Goal: Task Accomplishment & Management: Complete application form

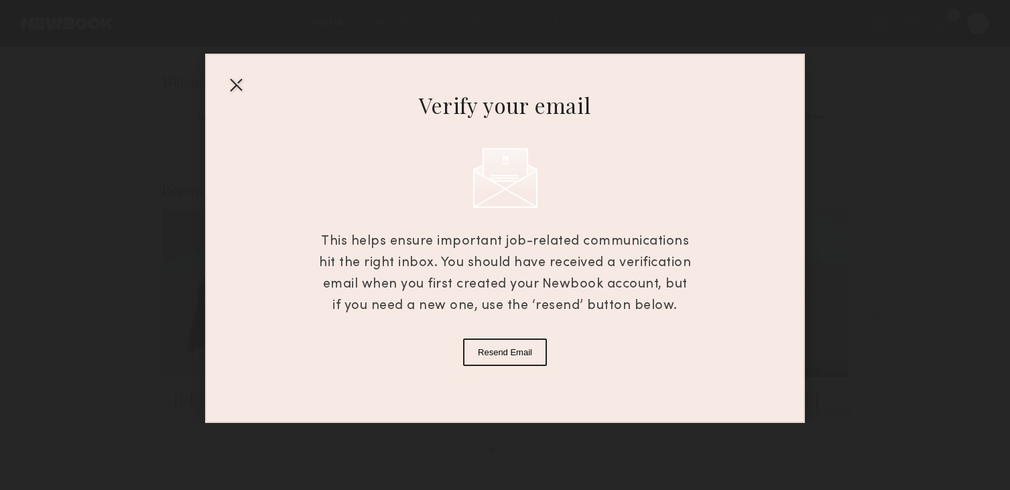
click at [240, 82] on div at bounding box center [235, 84] width 21 height 21
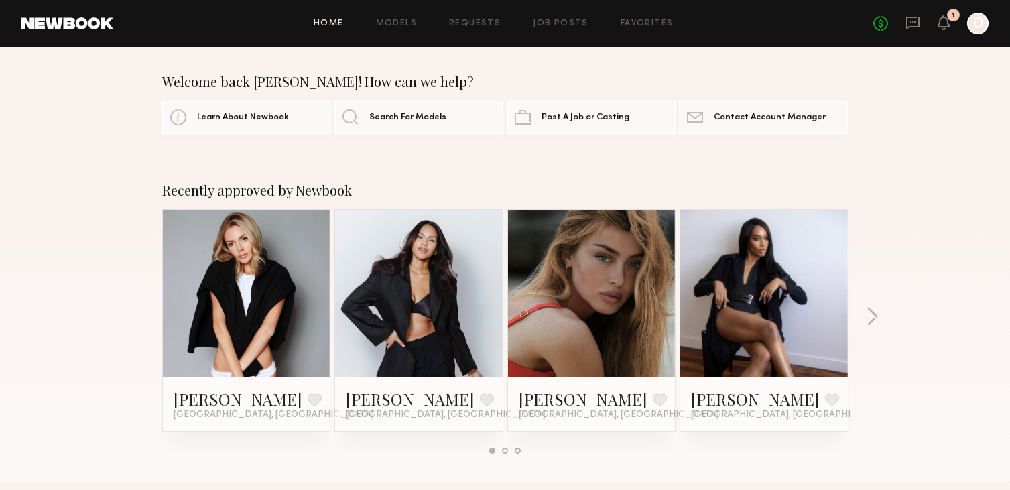
click at [955, 24] on div "No fees up to $5,000 1 D" at bounding box center [930, 23] width 115 height 21
click at [942, 24] on icon at bounding box center [943, 21] width 11 height 9
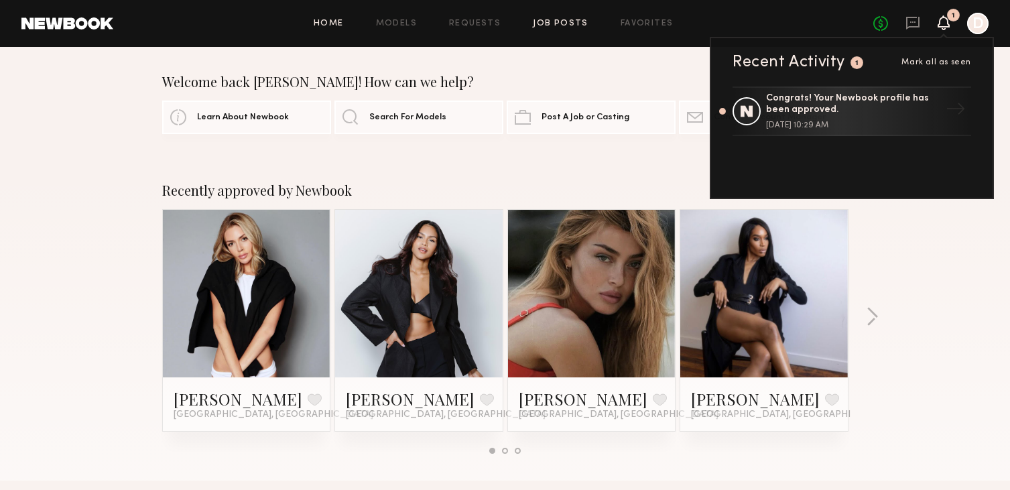
click at [540, 26] on link "Job Posts" at bounding box center [561, 23] width 56 height 9
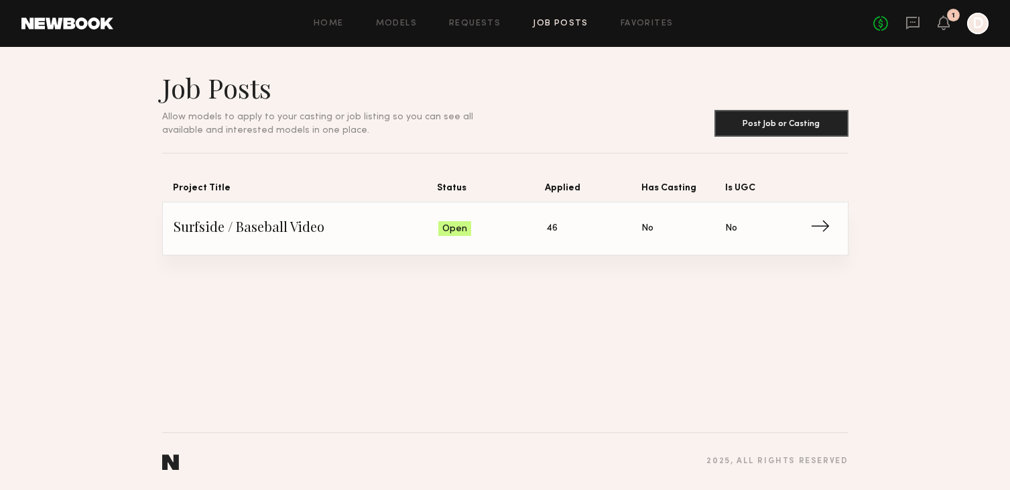
click at [236, 230] on span "Surfside / Baseball Video" at bounding box center [306, 228] width 265 height 20
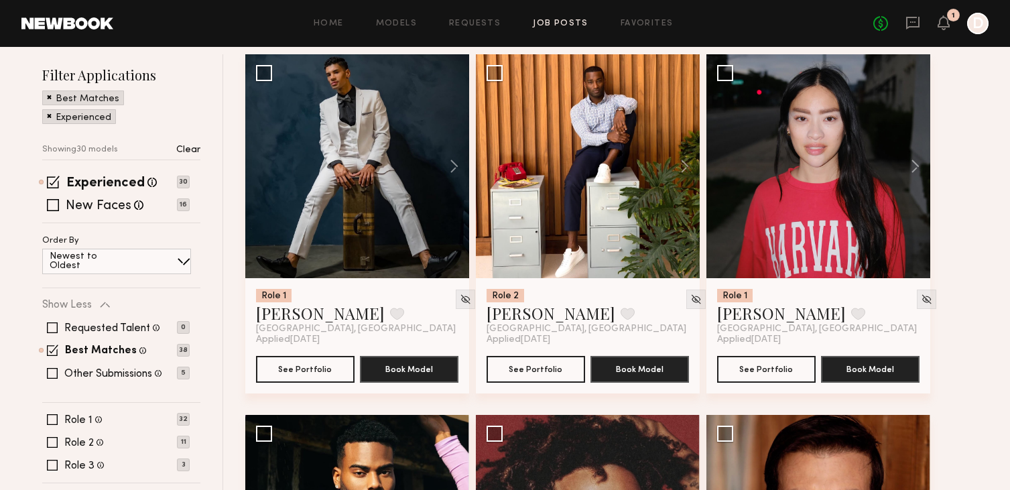
scroll to position [156, 0]
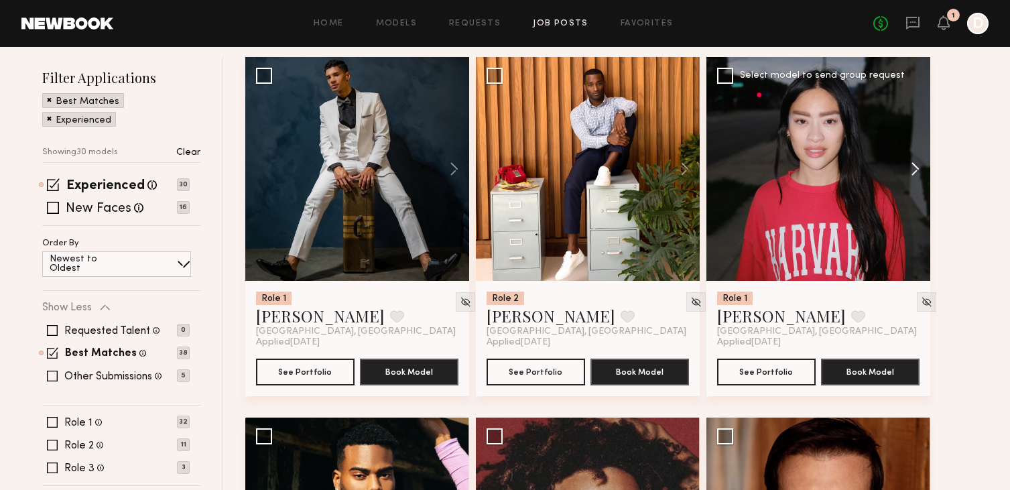
click at [915, 161] on button at bounding box center [908, 169] width 43 height 224
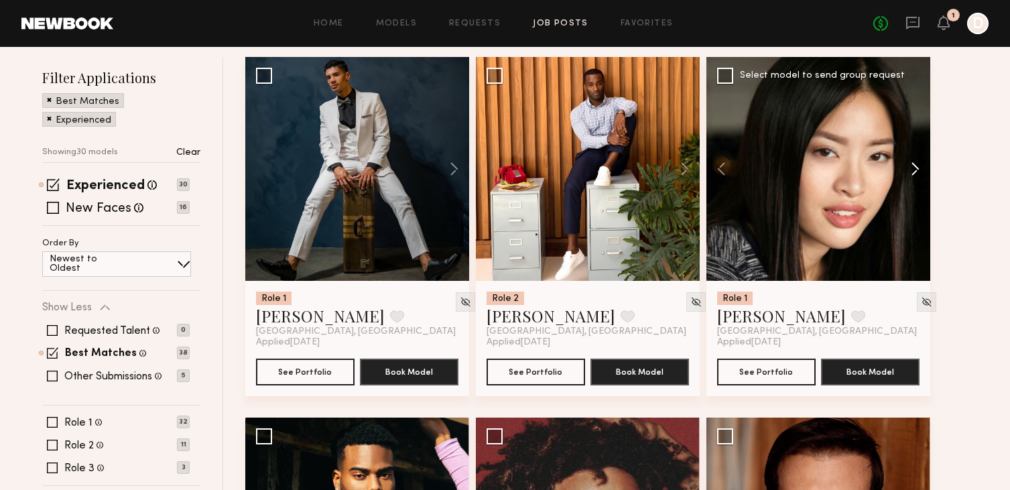
click at [915, 163] on button at bounding box center [908, 169] width 43 height 224
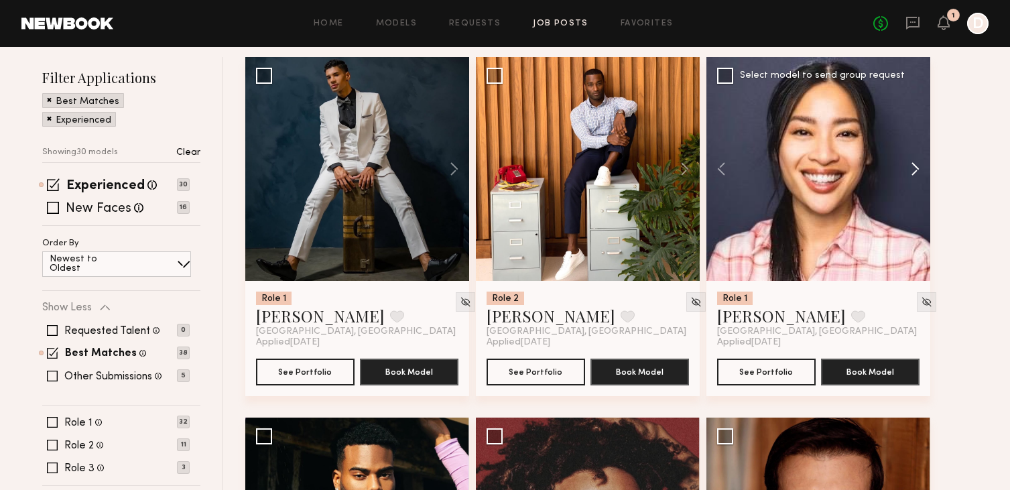
click at [915, 163] on button at bounding box center [908, 169] width 43 height 224
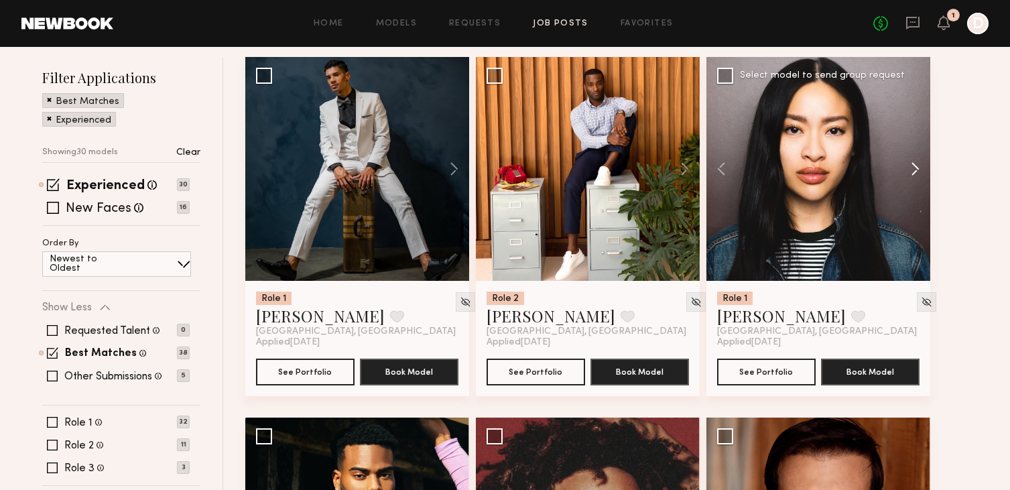
click at [915, 163] on button at bounding box center [908, 169] width 43 height 224
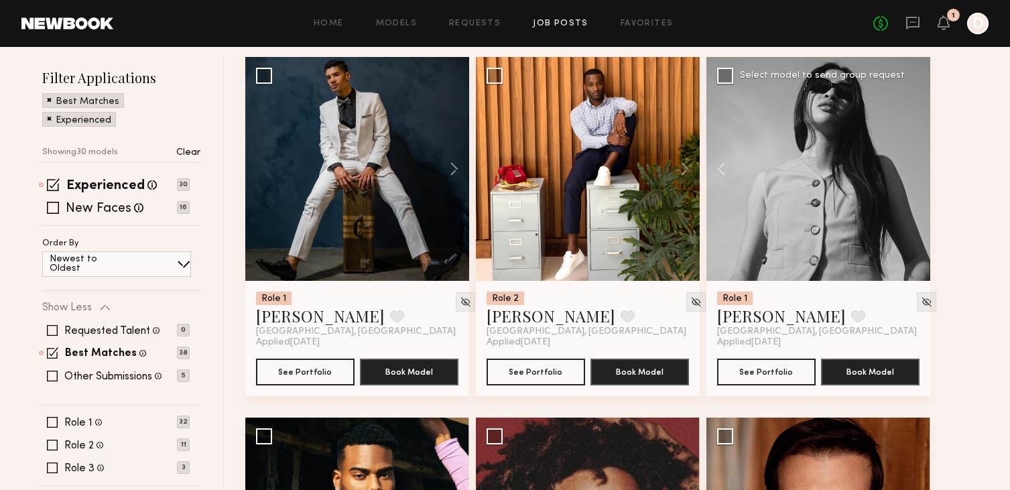
click at [915, 163] on div at bounding box center [818, 169] width 224 height 224
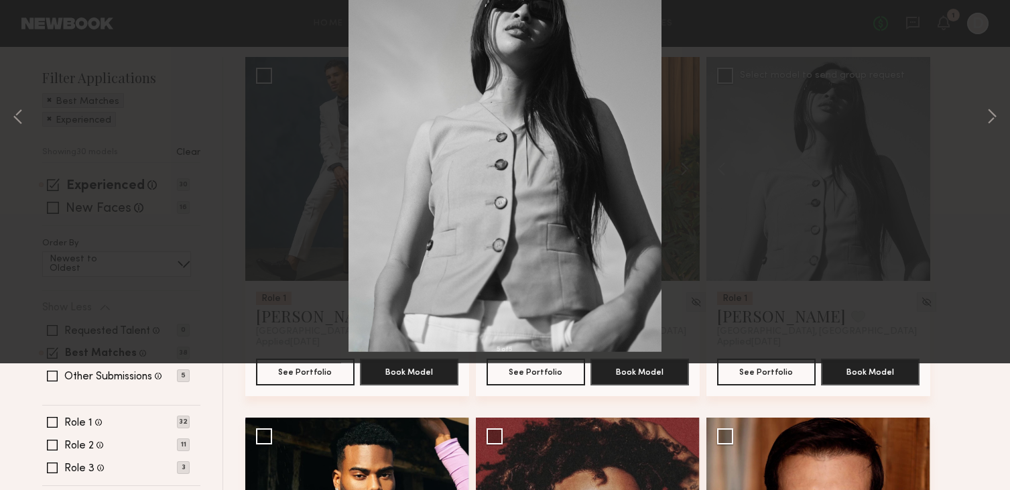
click at [972, 144] on div "5 of 5" at bounding box center [505, 245] width 1010 height 490
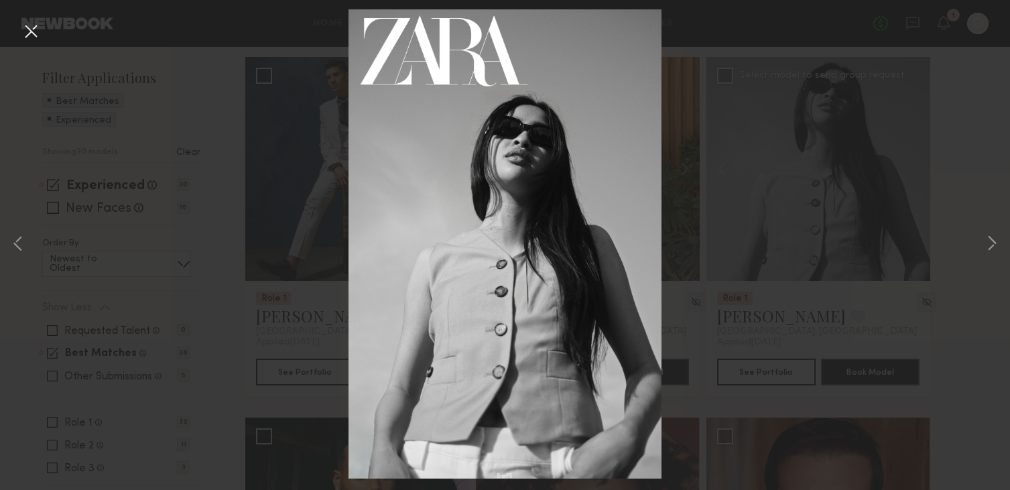
click at [316, 134] on div "5 of 5" at bounding box center [505, 245] width 1010 height 490
click at [33, 39] on button at bounding box center [30, 32] width 21 height 24
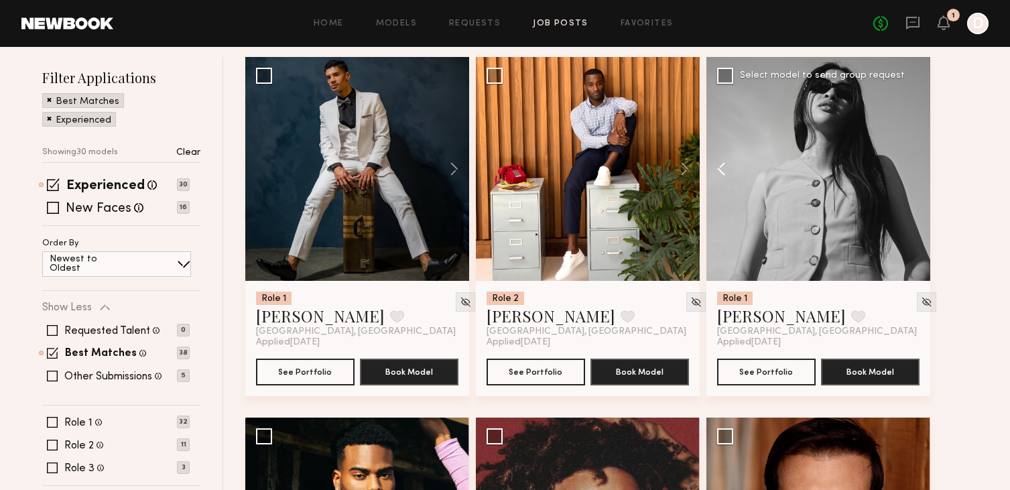
click at [716, 176] on button at bounding box center [727, 169] width 43 height 224
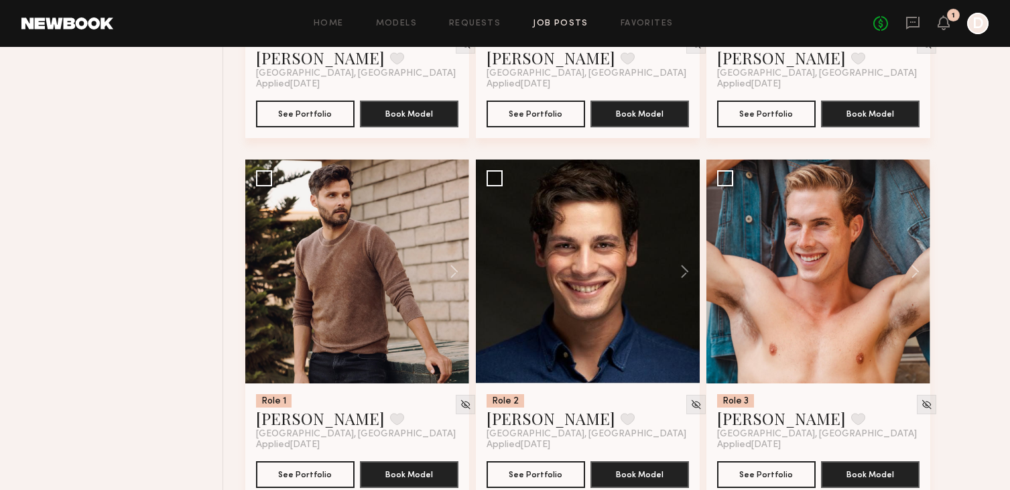
scroll to position [1142, 0]
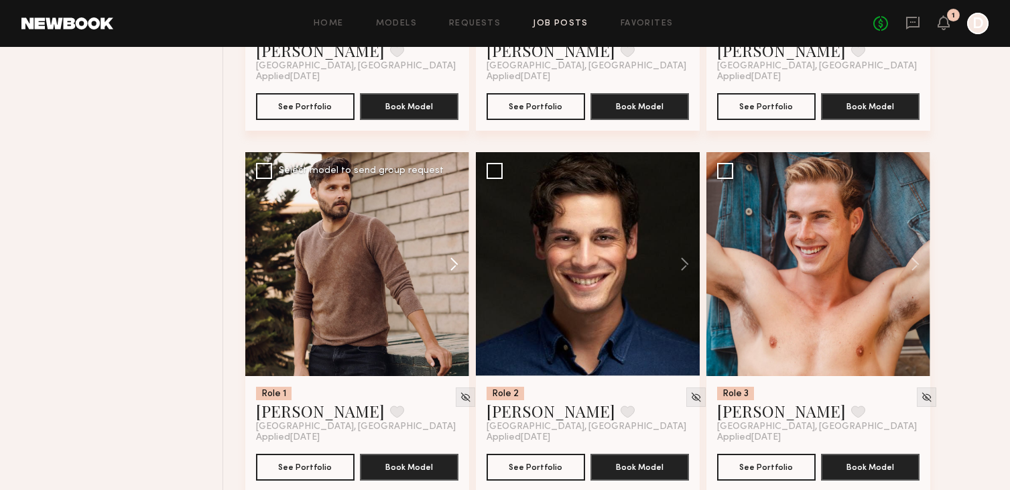
click at [460, 265] on button at bounding box center [447, 264] width 43 height 224
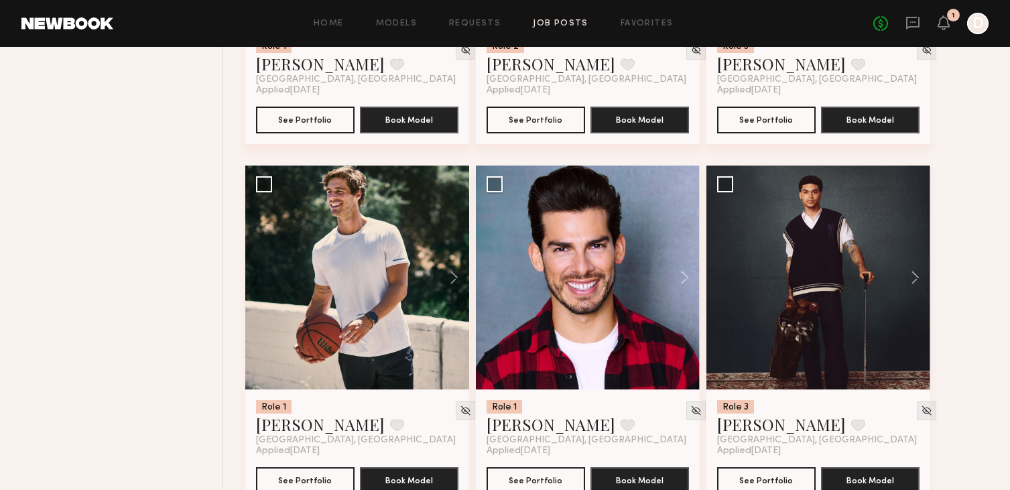
scroll to position [1490, 0]
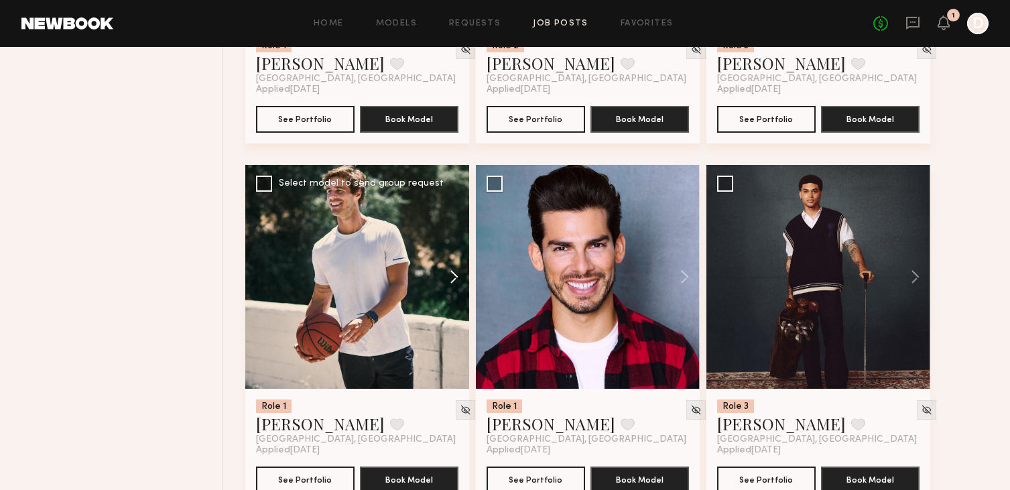
click at [451, 277] on button at bounding box center [447, 277] width 43 height 224
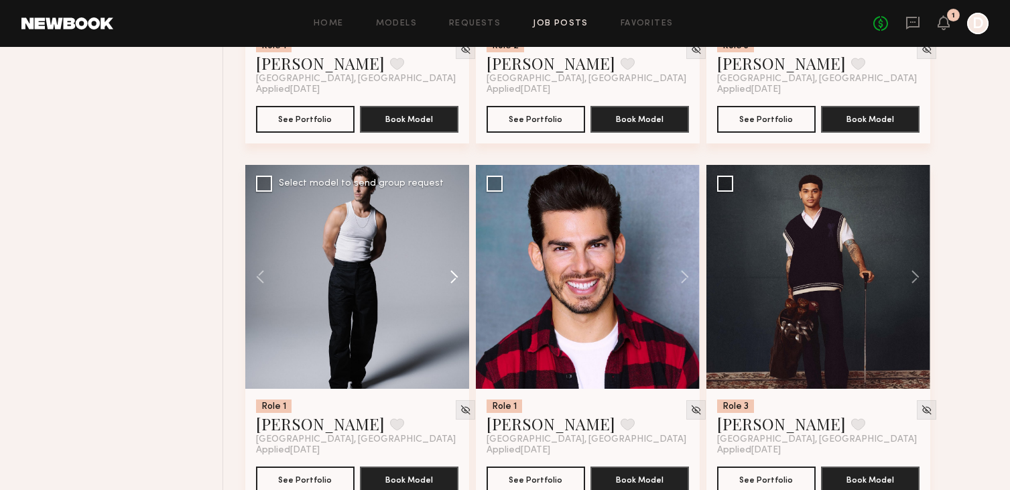
click at [451, 277] on button at bounding box center [447, 277] width 43 height 224
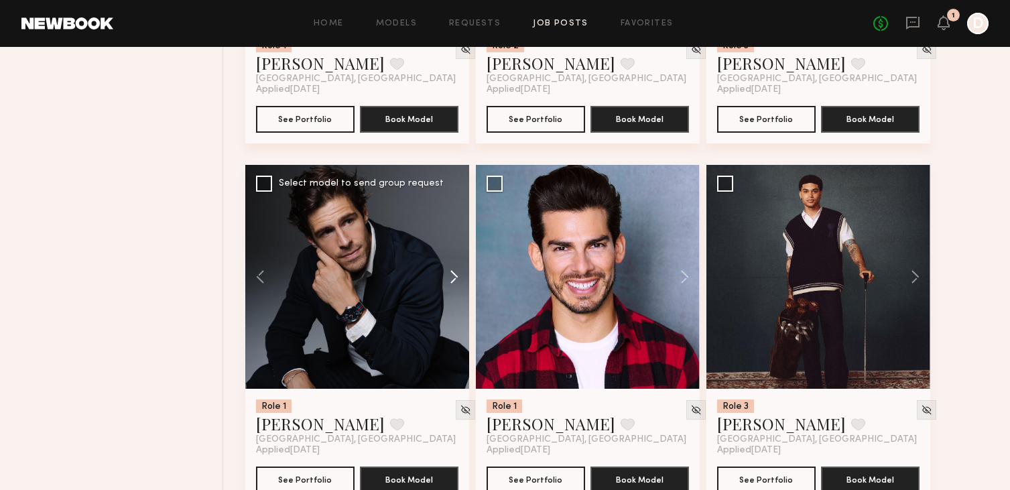
click at [451, 277] on button at bounding box center [447, 277] width 43 height 224
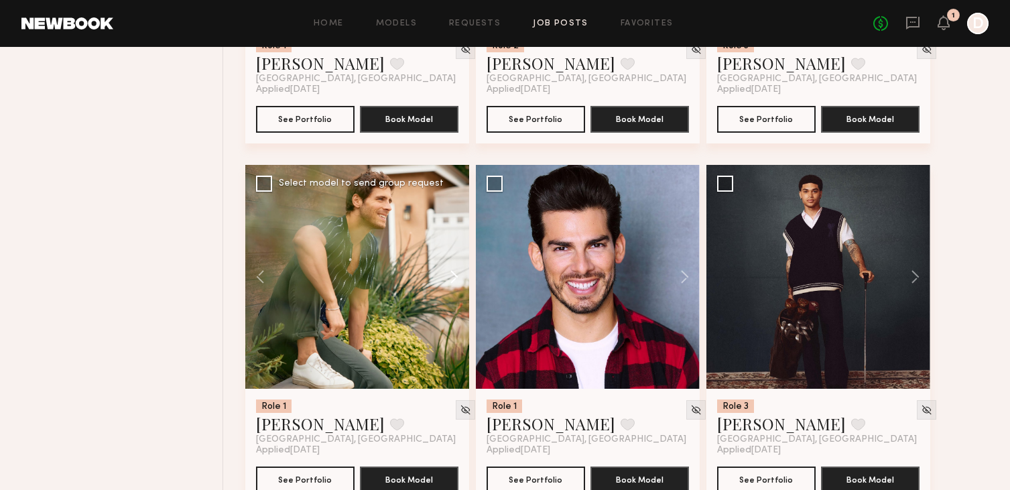
click at [451, 277] on button at bounding box center [447, 277] width 43 height 224
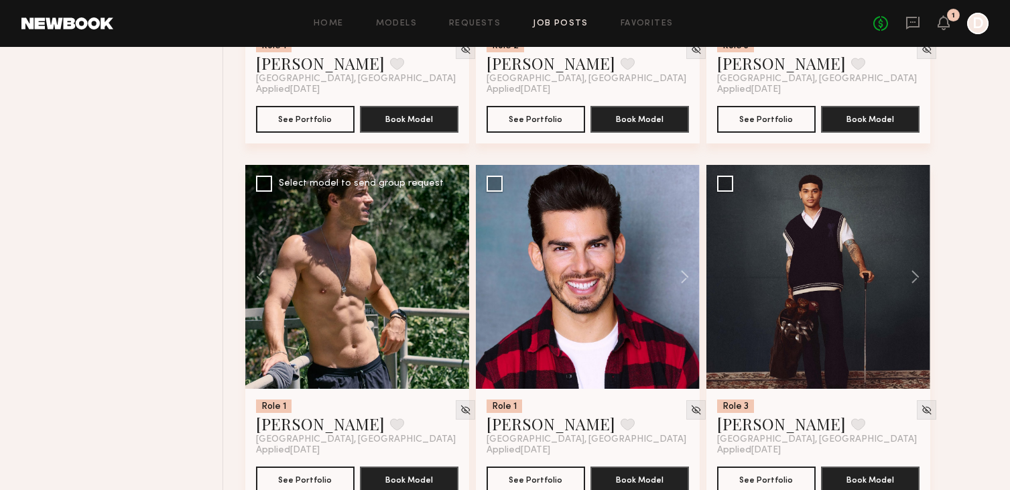
click at [451, 277] on div at bounding box center [357, 277] width 224 height 224
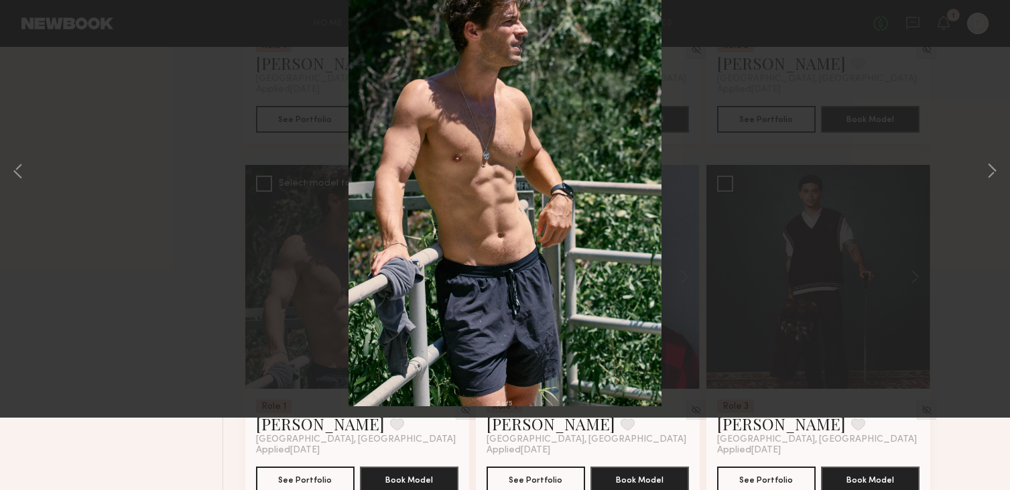
click at [29, 41] on button at bounding box center [30, 32] width 21 height 24
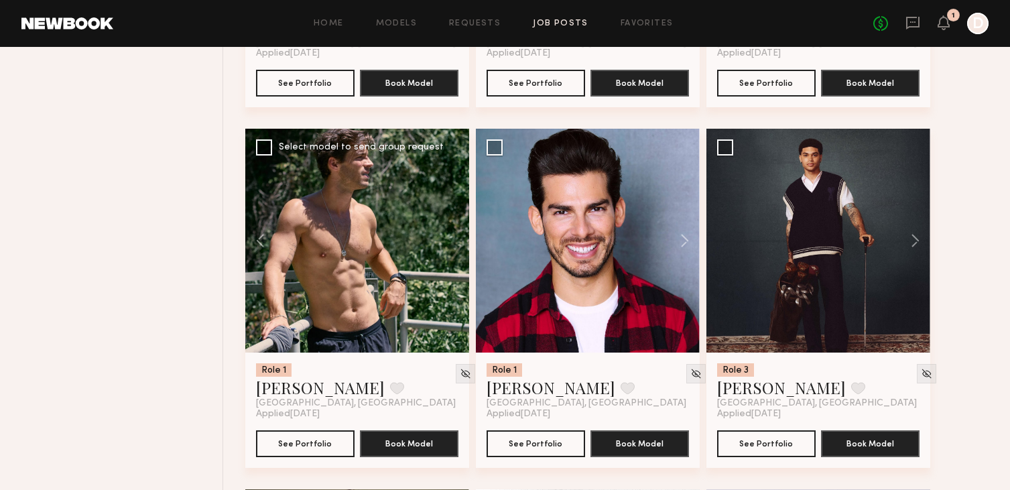
scroll to position [1544, 0]
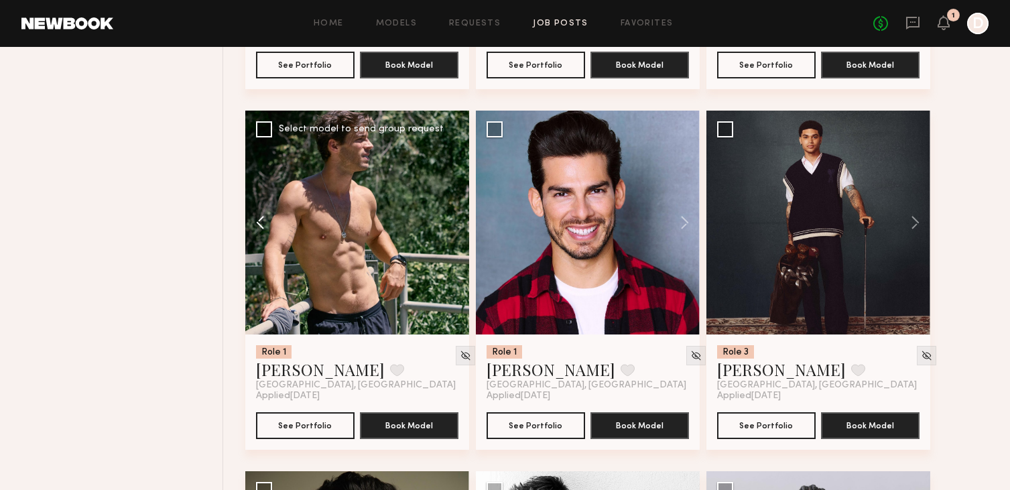
click at [263, 222] on button at bounding box center [266, 223] width 43 height 224
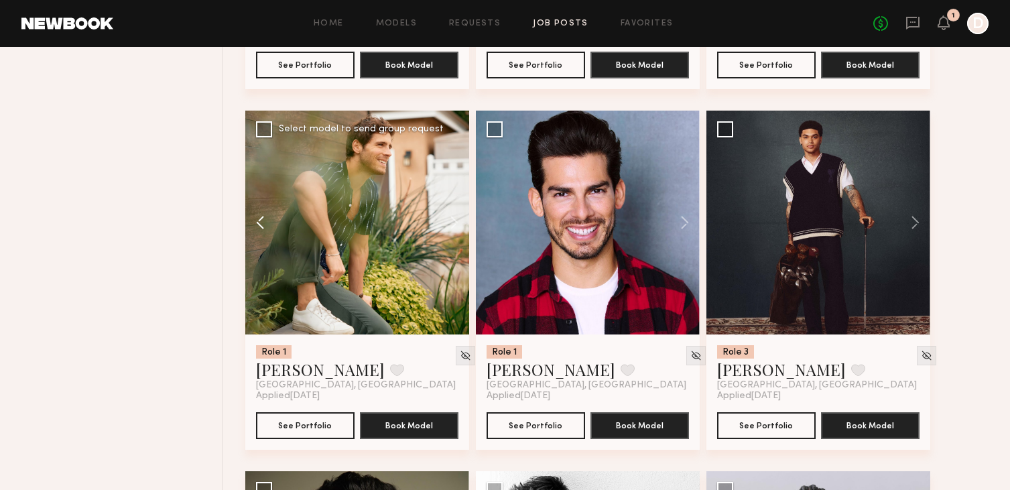
click at [263, 222] on button at bounding box center [266, 223] width 43 height 224
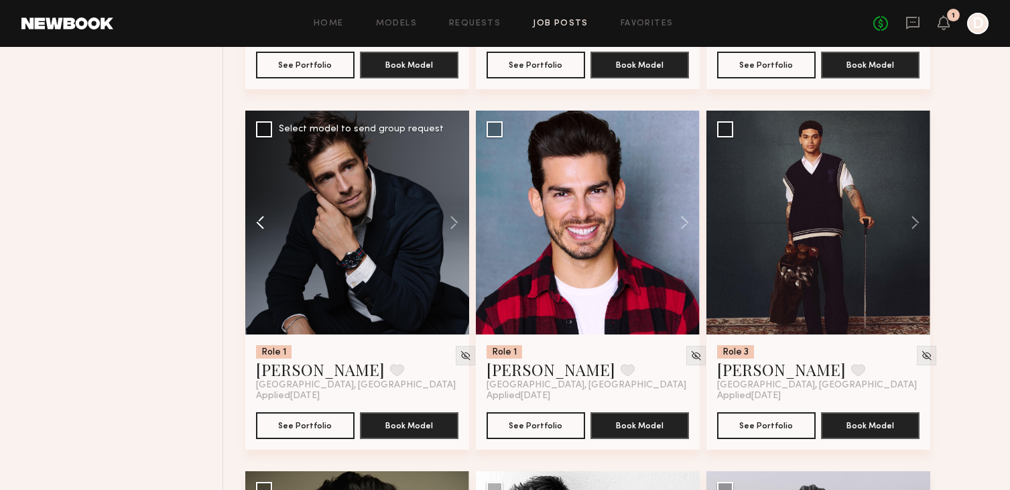
click at [263, 222] on button at bounding box center [266, 223] width 43 height 224
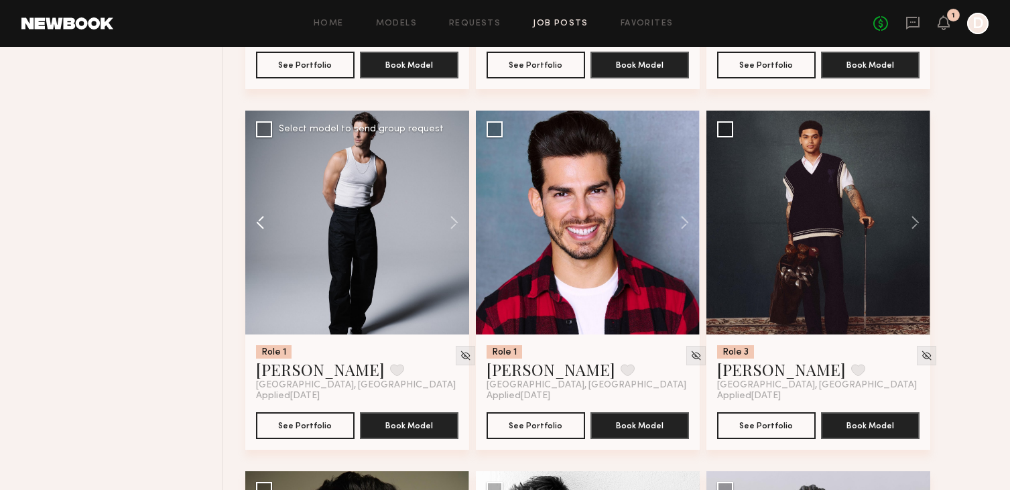
click at [263, 222] on button at bounding box center [266, 223] width 43 height 224
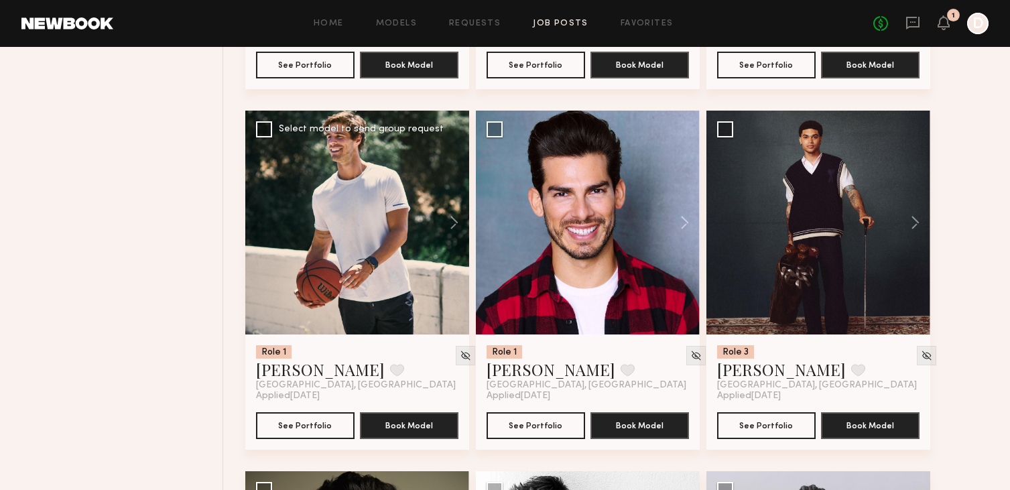
click at [356, 191] on div at bounding box center [357, 223] width 224 height 224
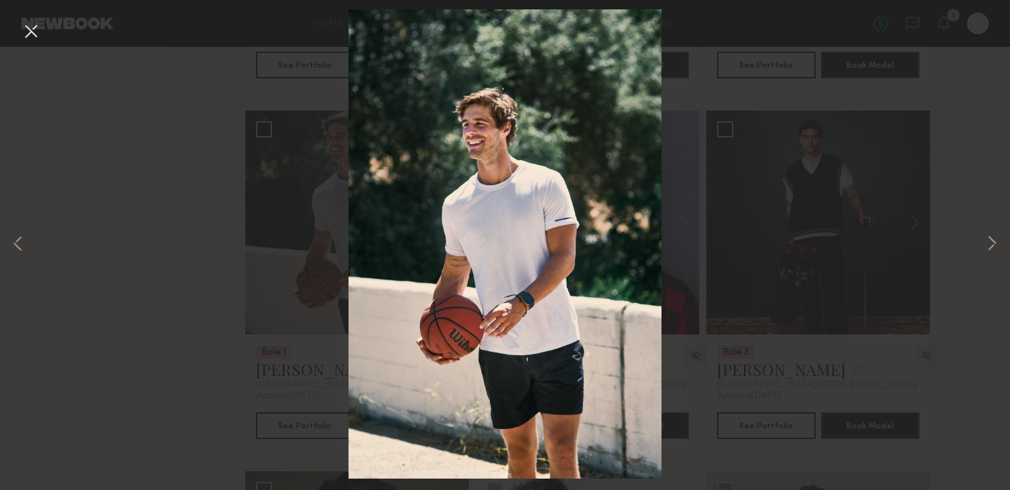
click at [700, 267] on div "1 of 5" at bounding box center [505, 245] width 1010 height 490
click at [243, 161] on div "1 of 5" at bounding box center [505, 245] width 1010 height 490
click at [38, 30] on button at bounding box center [30, 32] width 21 height 24
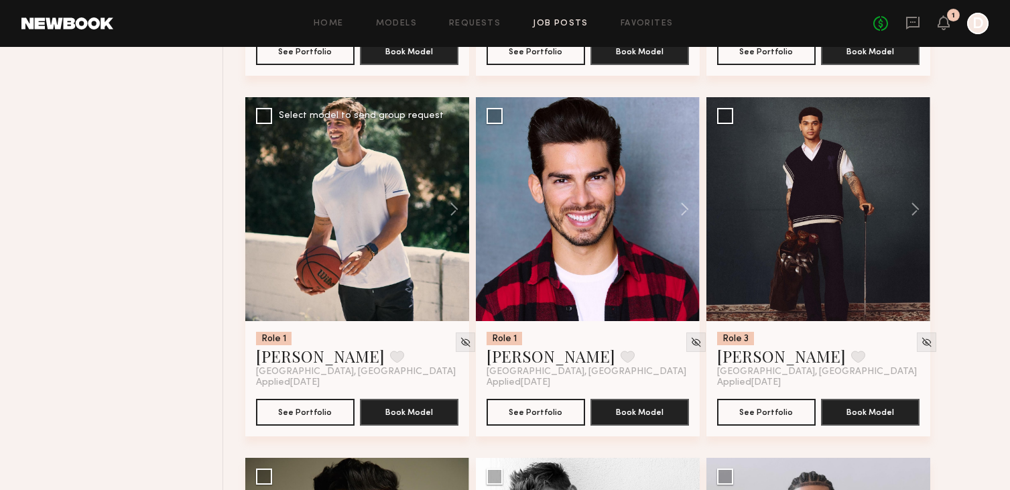
scroll to position [1559, 0]
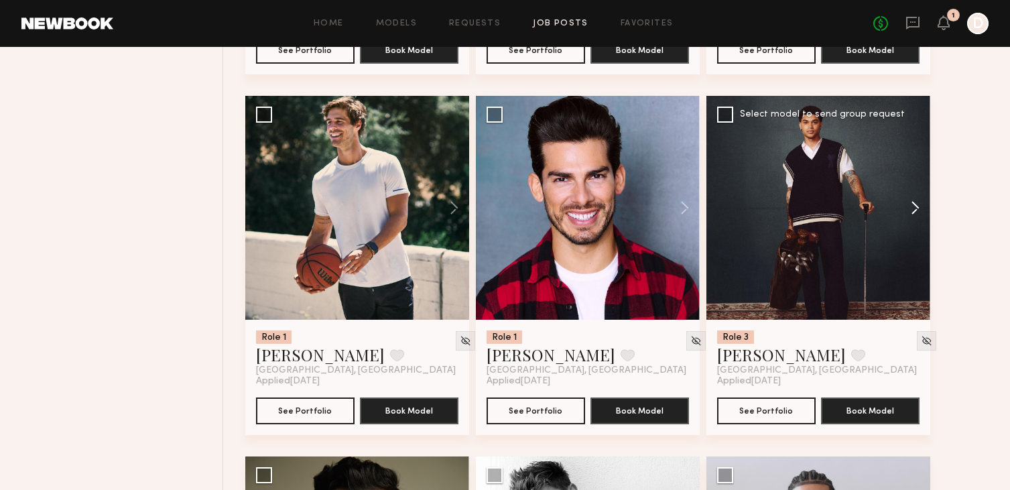
click at [916, 204] on button at bounding box center [908, 208] width 43 height 224
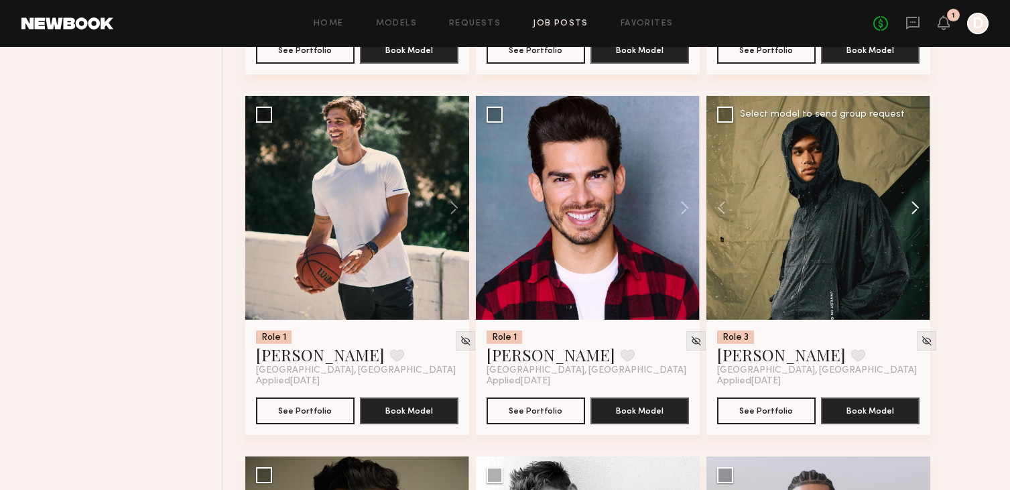
click at [916, 204] on button at bounding box center [908, 208] width 43 height 224
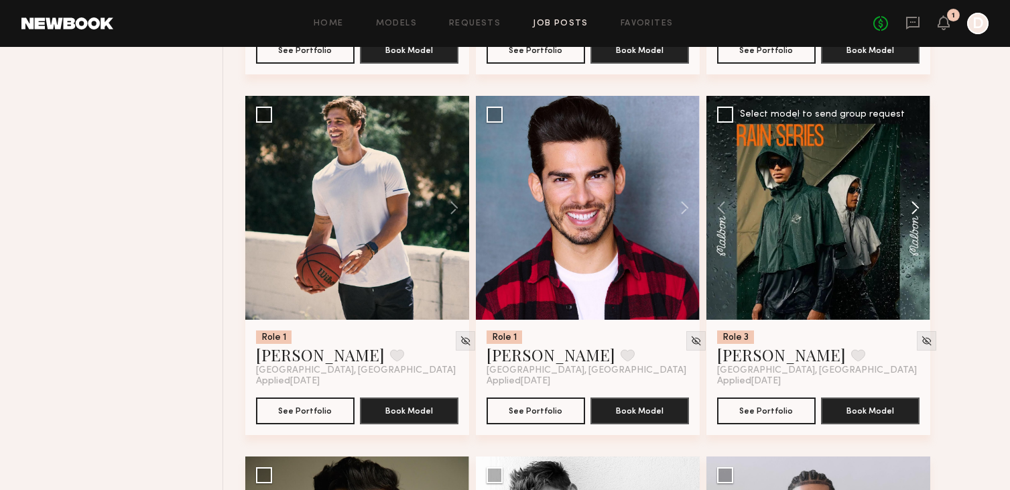
click at [916, 204] on button at bounding box center [908, 208] width 43 height 224
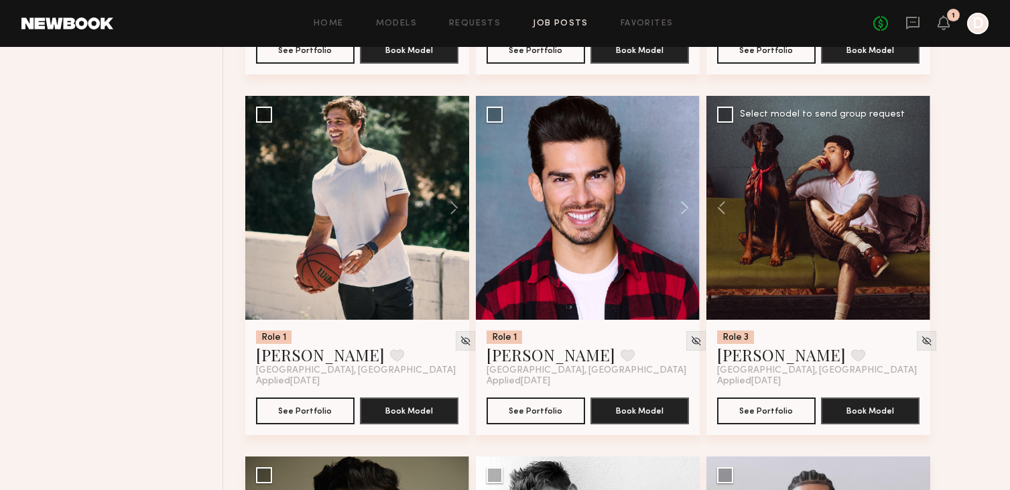
click at [916, 205] on div at bounding box center [818, 208] width 224 height 224
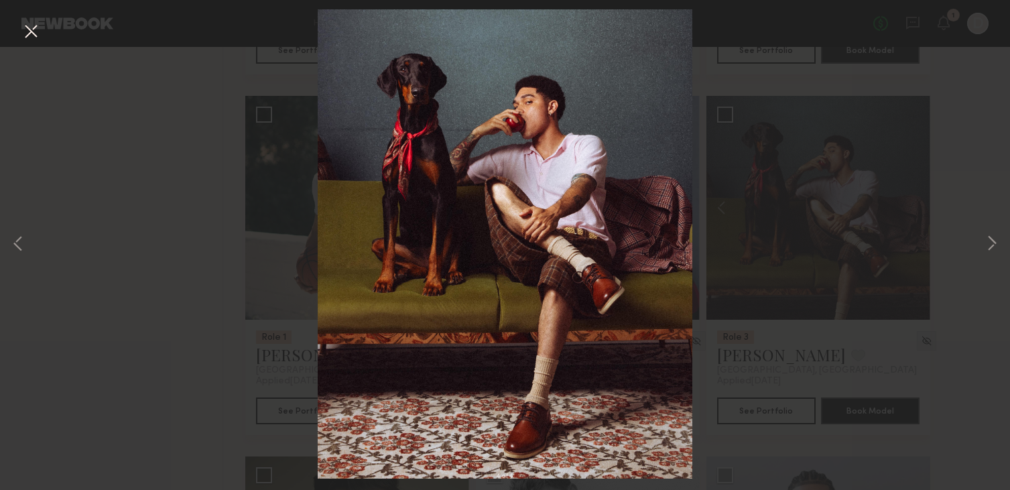
click at [27, 37] on button at bounding box center [30, 32] width 21 height 24
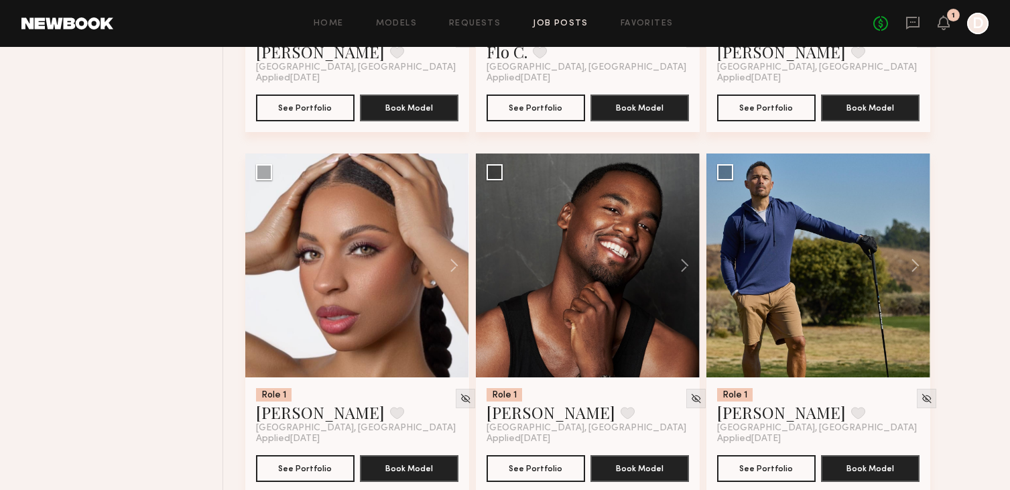
scroll to position [2224, 0]
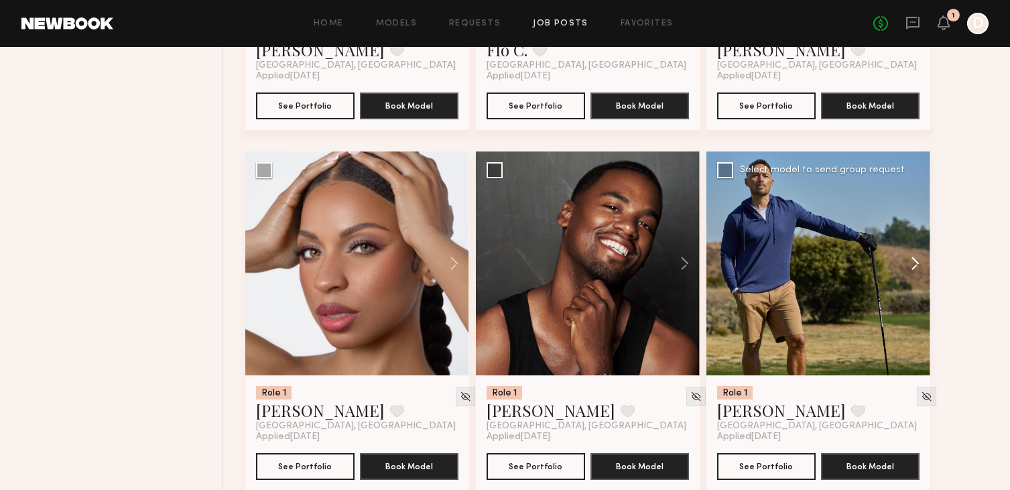
click at [914, 263] on button at bounding box center [908, 263] width 43 height 224
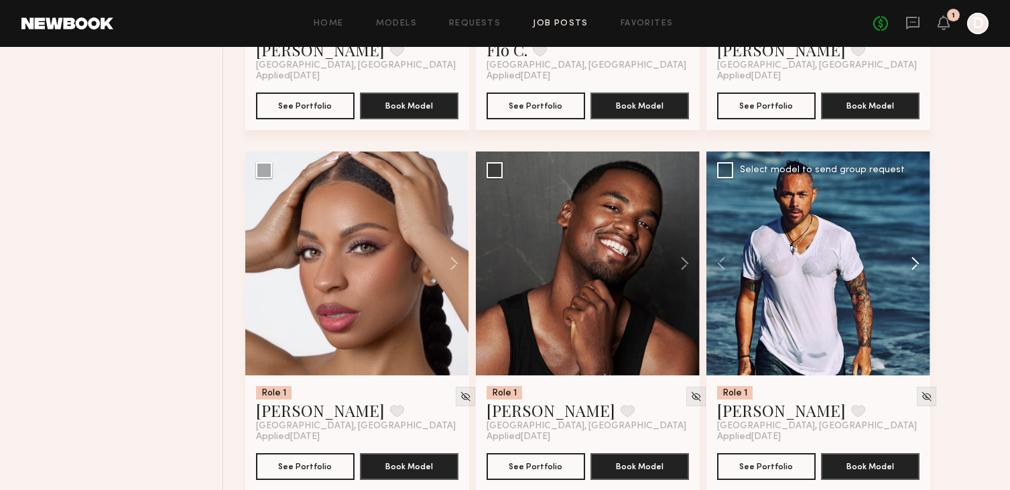
click at [914, 263] on button at bounding box center [908, 263] width 43 height 224
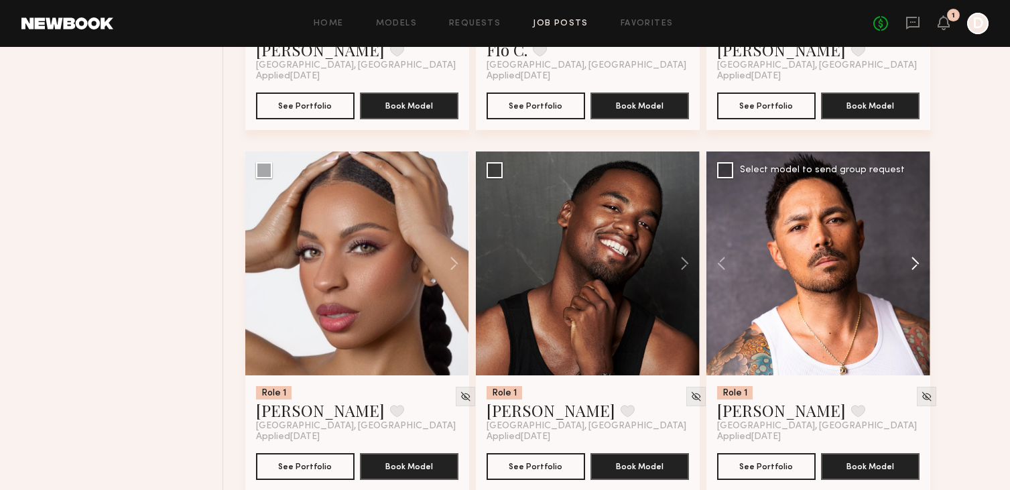
click at [914, 263] on button at bounding box center [908, 263] width 43 height 224
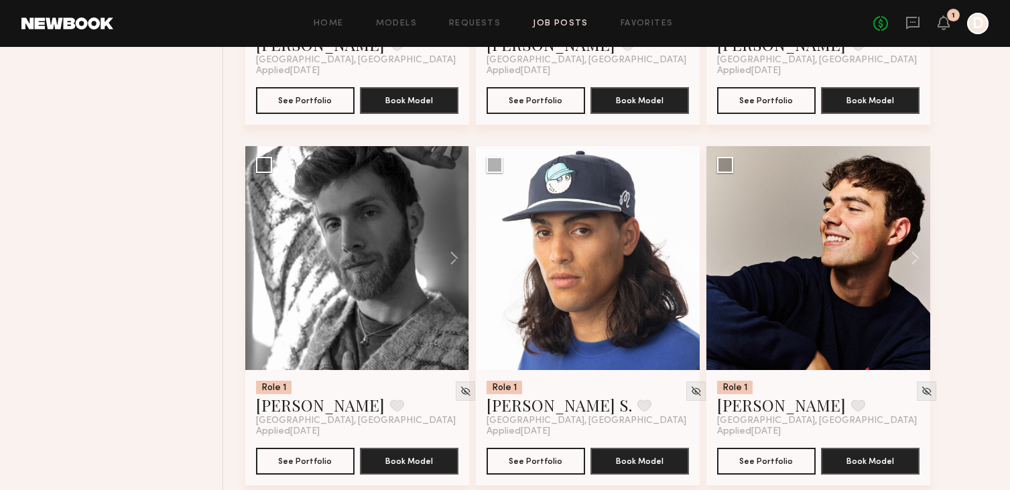
scroll to position [2591, 0]
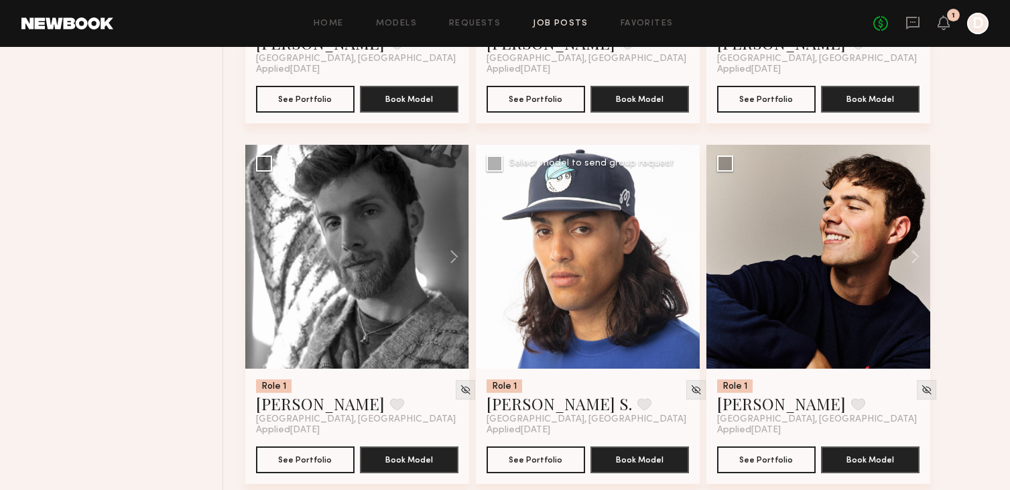
click at [684, 259] on button at bounding box center [677, 257] width 43 height 224
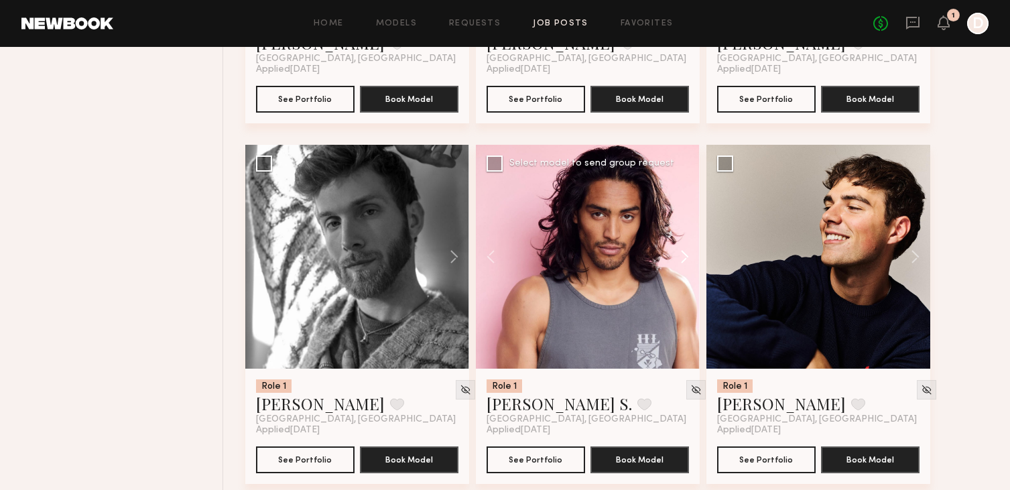
click at [684, 259] on button at bounding box center [677, 257] width 43 height 224
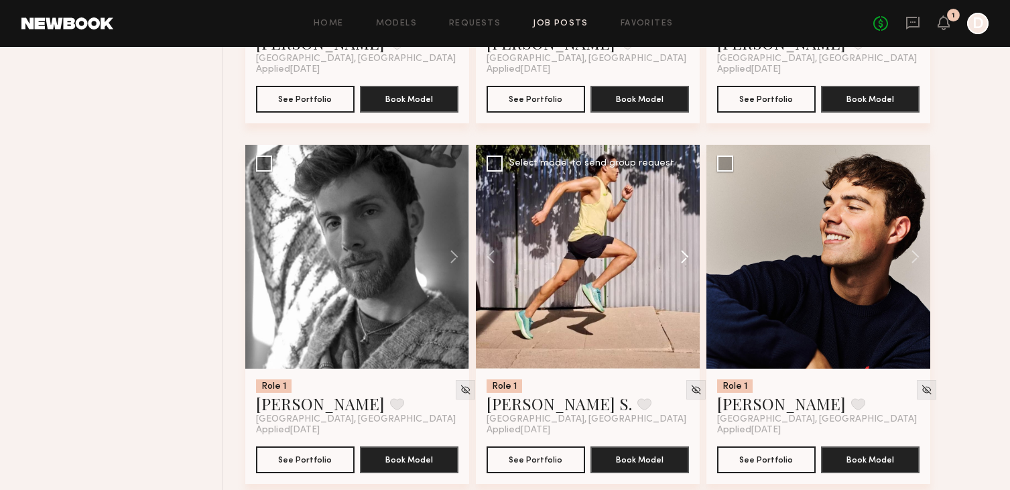
click at [684, 259] on button at bounding box center [677, 257] width 43 height 224
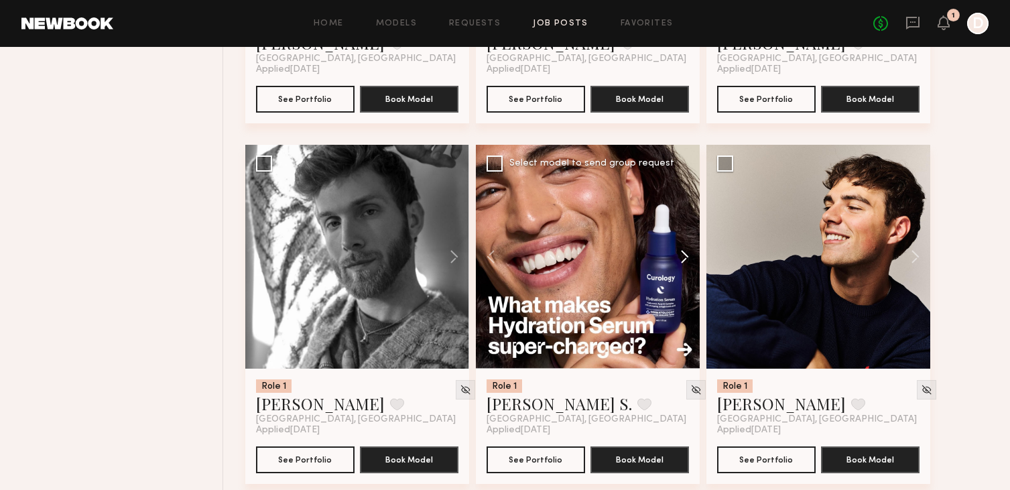
click at [684, 259] on button at bounding box center [677, 257] width 43 height 224
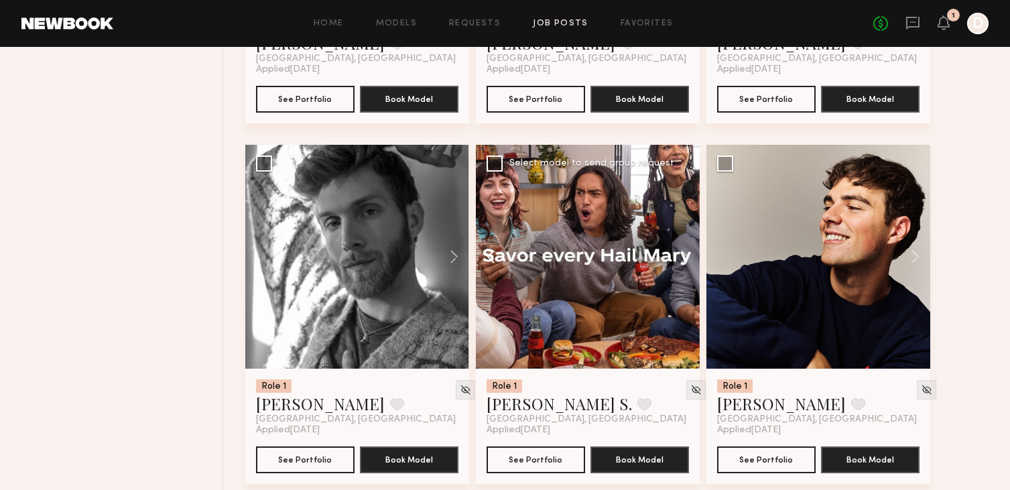
click at [489, 257] on button at bounding box center [497, 257] width 43 height 224
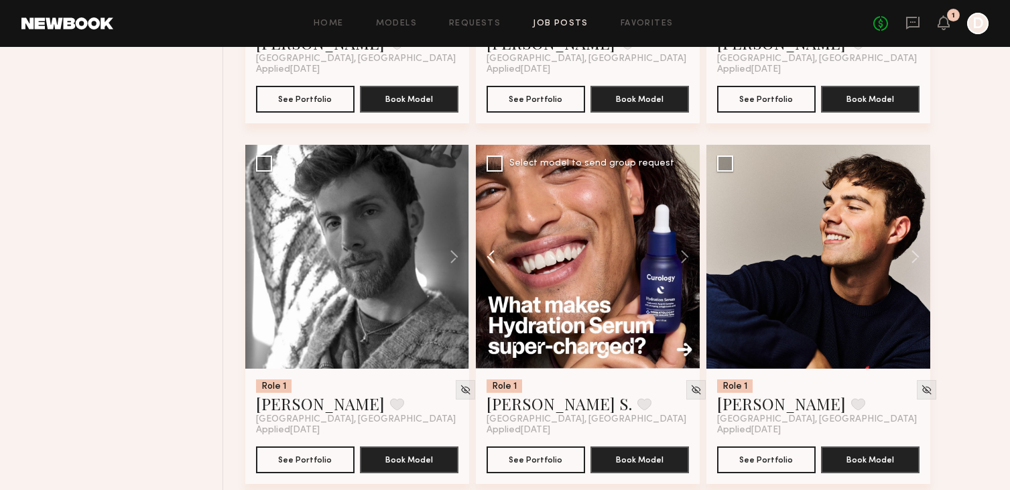
click at [489, 257] on button at bounding box center [497, 257] width 43 height 224
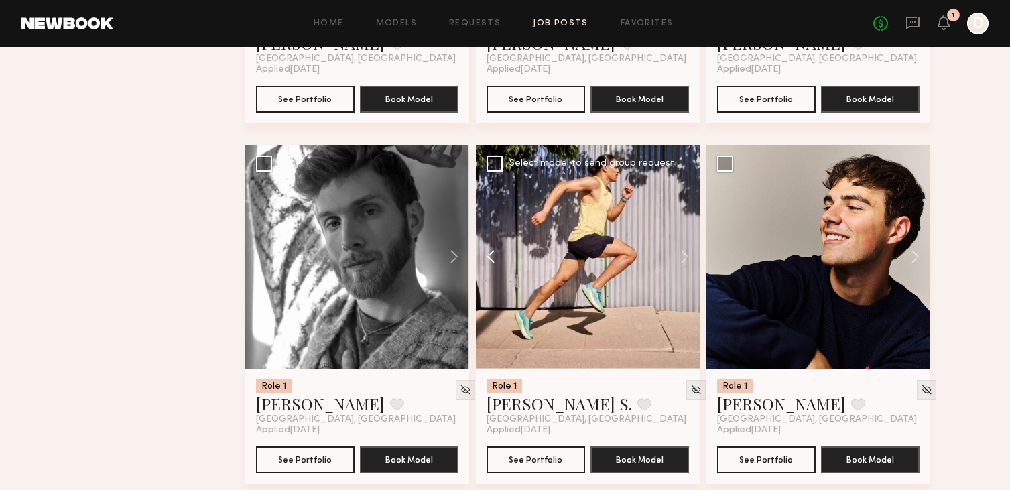
click at [489, 257] on button at bounding box center [497, 257] width 43 height 224
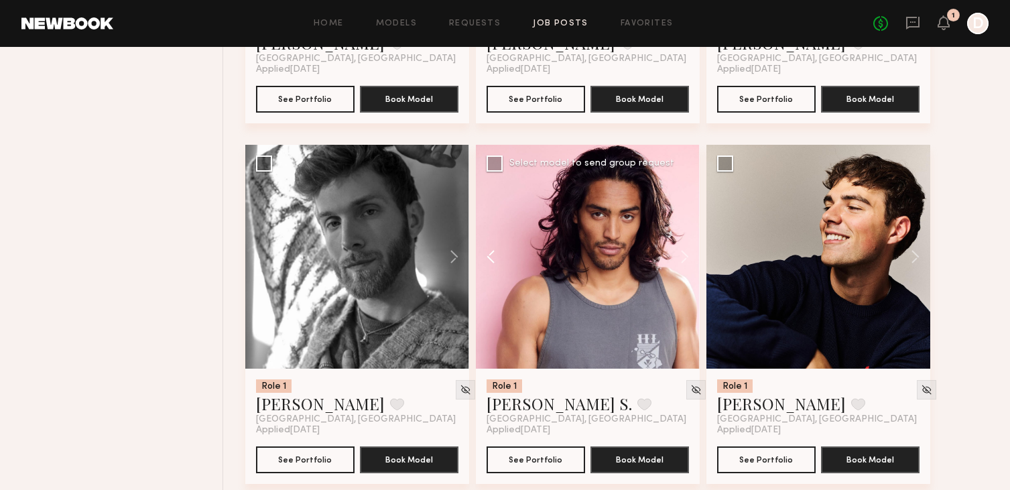
click at [489, 257] on button at bounding box center [497, 257] width 43 height 224
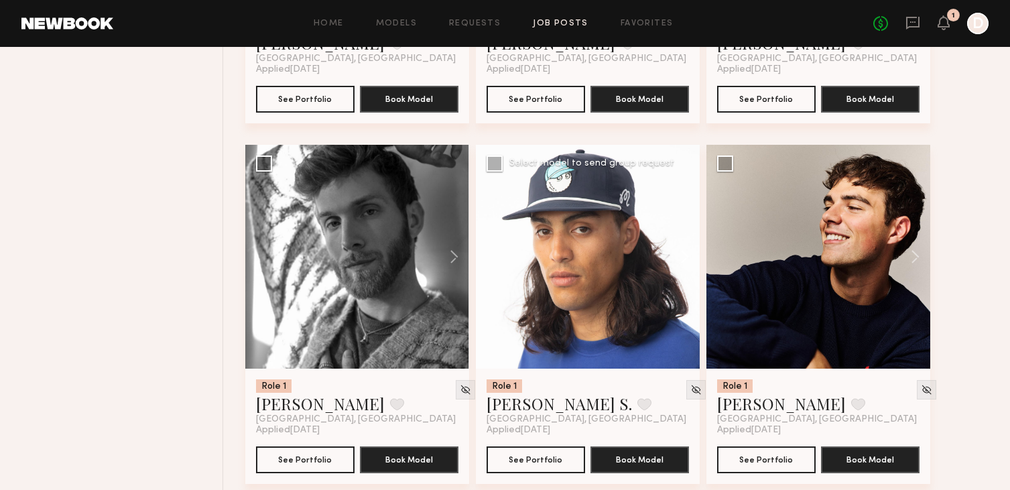
click at [685, 254] on button at bounding box center [677, 257] width 43 height 224
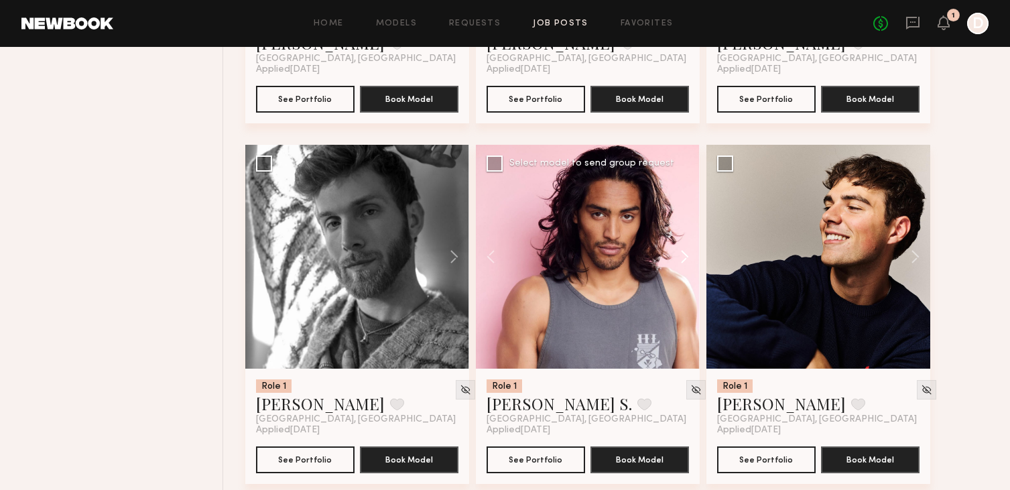
click at [685, 256] on button at bounding box center [677, 257] width 43 height 224
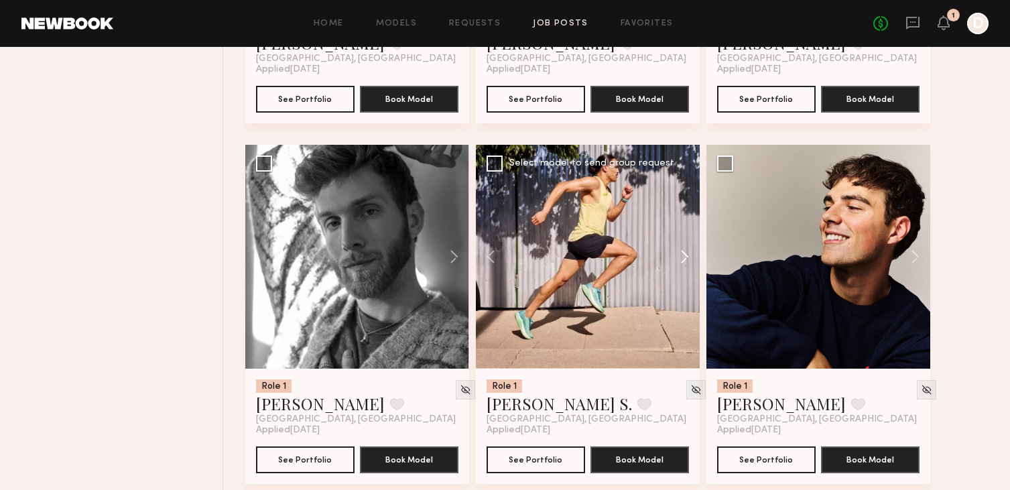
click at [685, 256] on button at bounding box center [677, 257] width 43 height 224
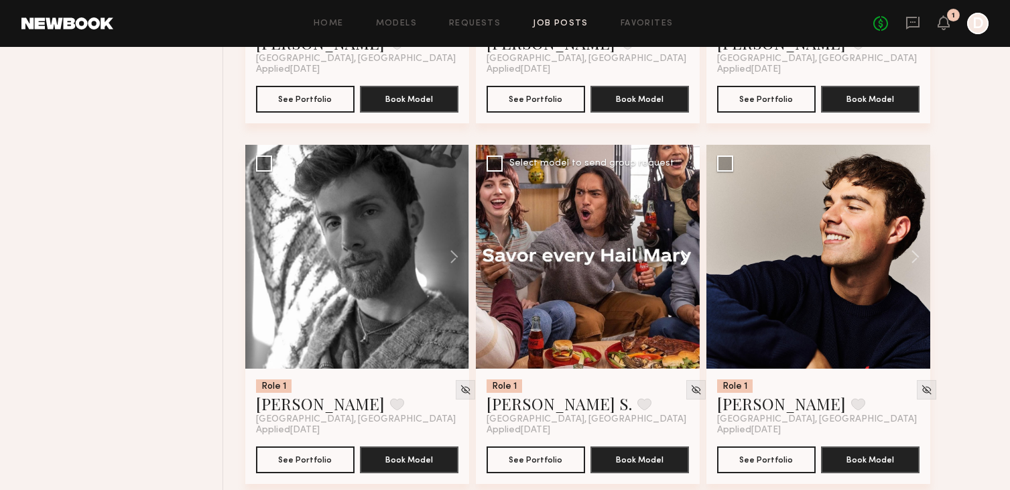
click at [685, 256] on button at bounding box center [677, 257] width 43 height 224
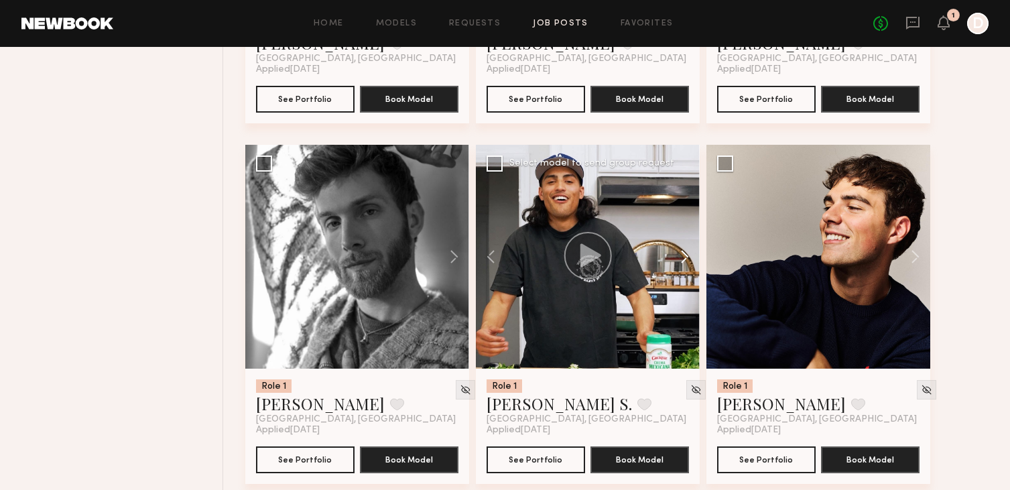
click at [685, 256] on button at bounding box center [677, 257] width 43 height 224
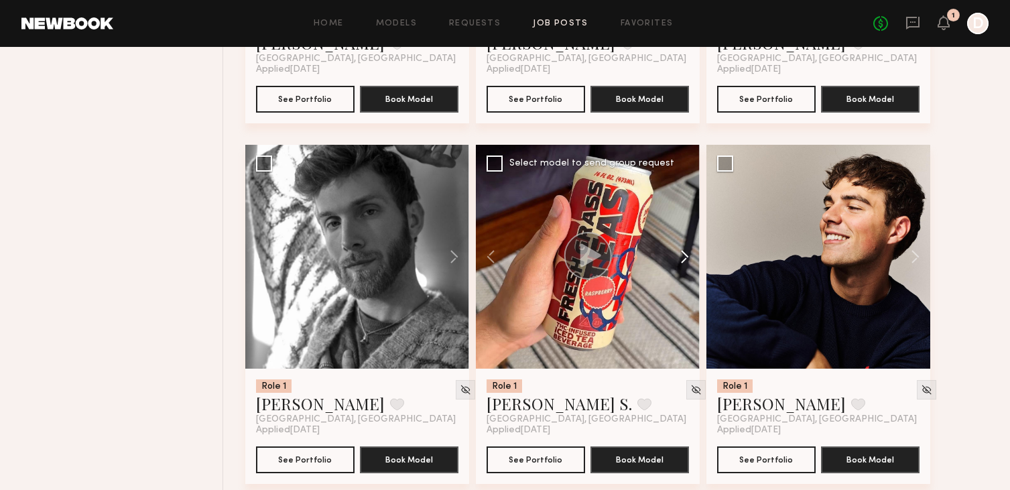
click at [685, 256] on button at bounding box center [677, 257] width 43 height 224
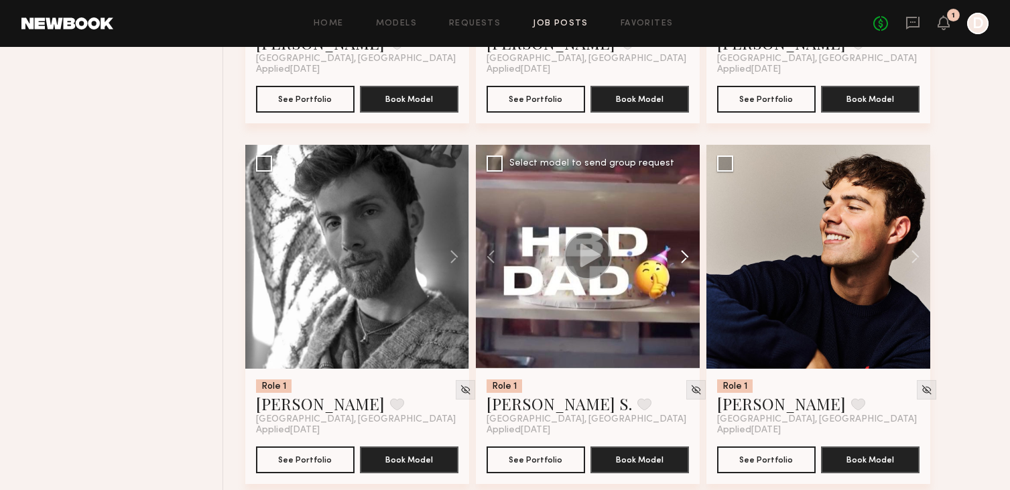
click at [685, 256] on button at bounding box center [677, 257] width 43 height 224
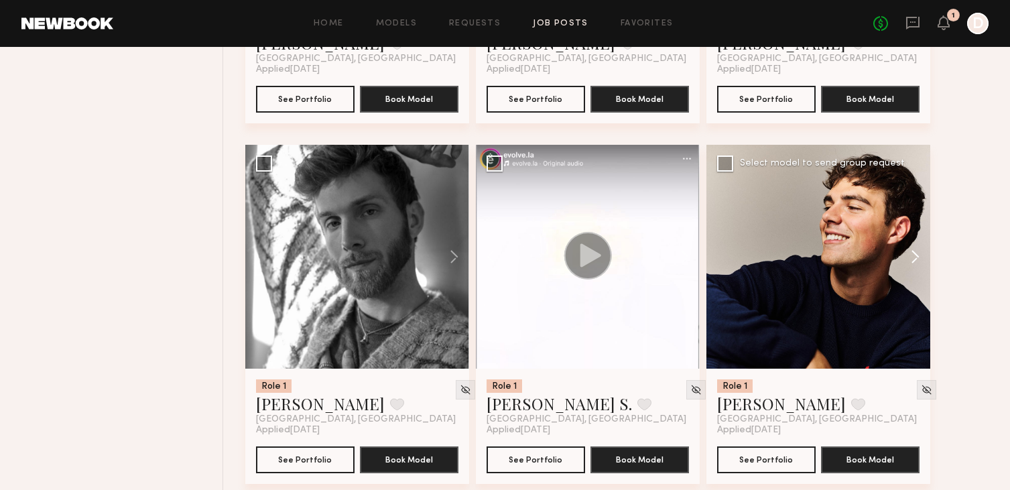
click at [913, 261] on button at bounding box center [908, 257] width 43 height 224
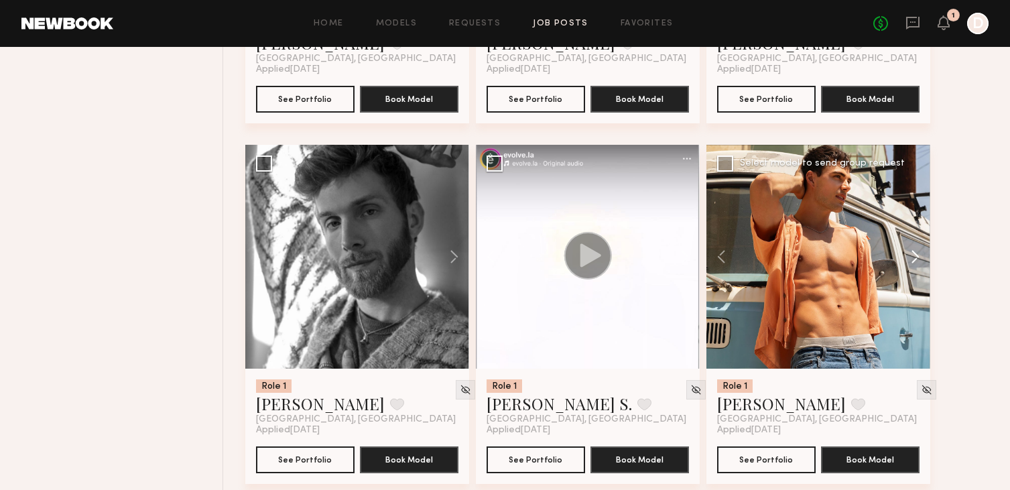
click at [913, 259] on button at bounding box center [908, 257] width 43 height 224
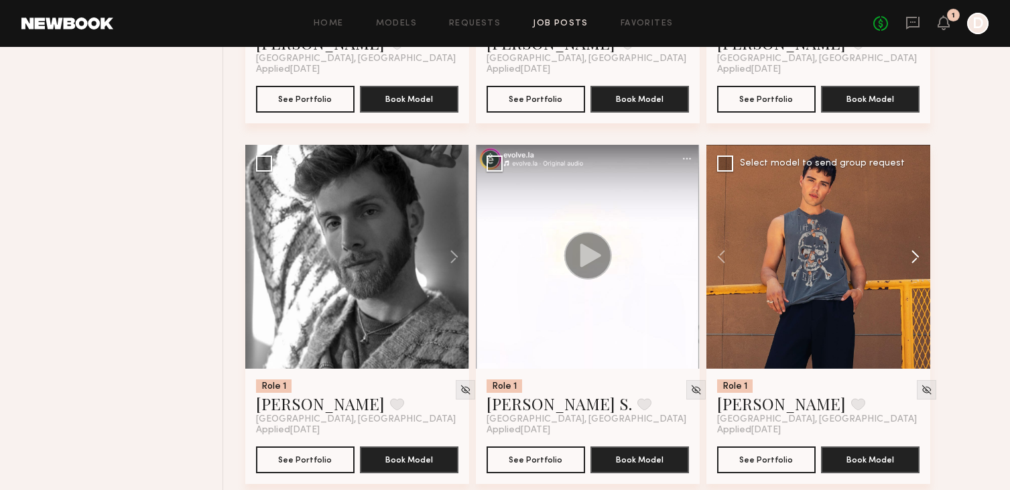
click at [913, 259] on button at bounding box center [908, 257] width 43 height 224
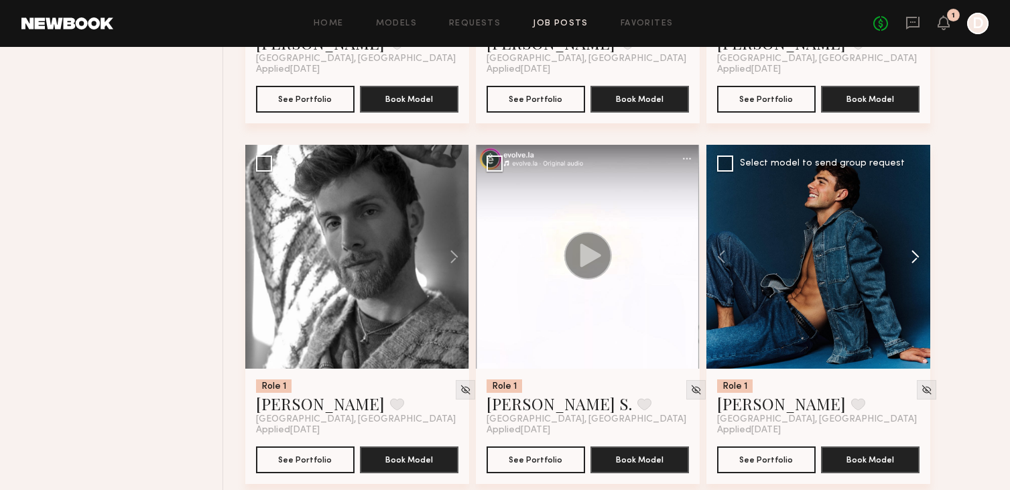
click at [913, 259] on button at bounding box center [908, 257] width 43 height 224
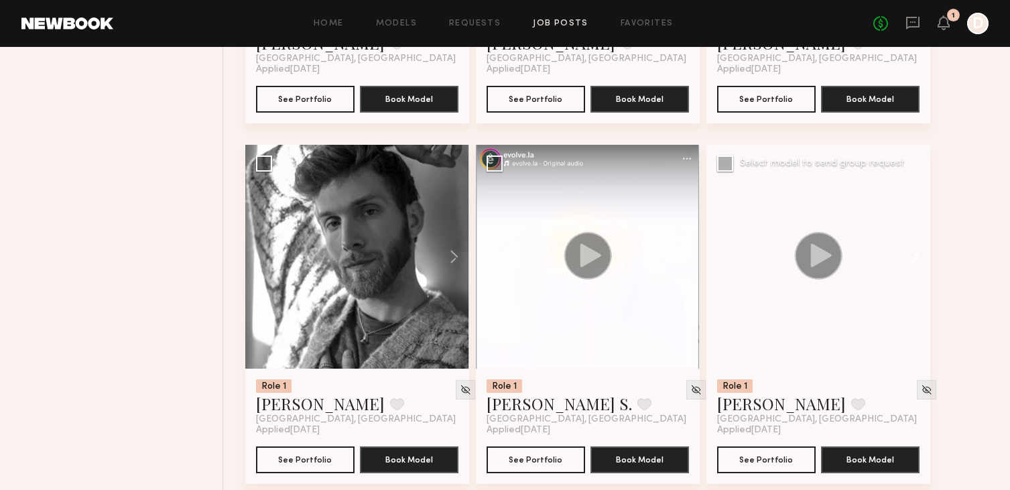
click at [913, 259] on button at bounding box center [908, 257] width 43 height 224
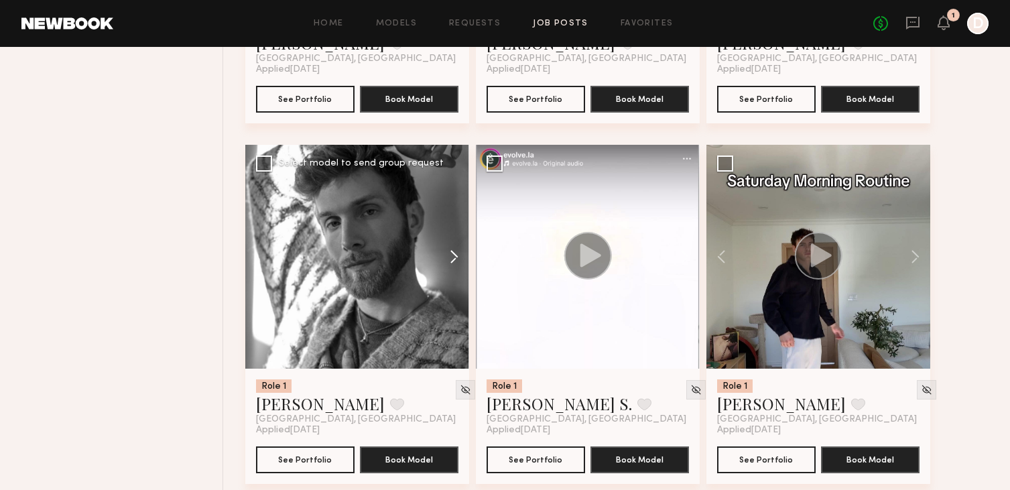
click at [452, 256] on button at bounding box center [447, 257] width 43 height 224
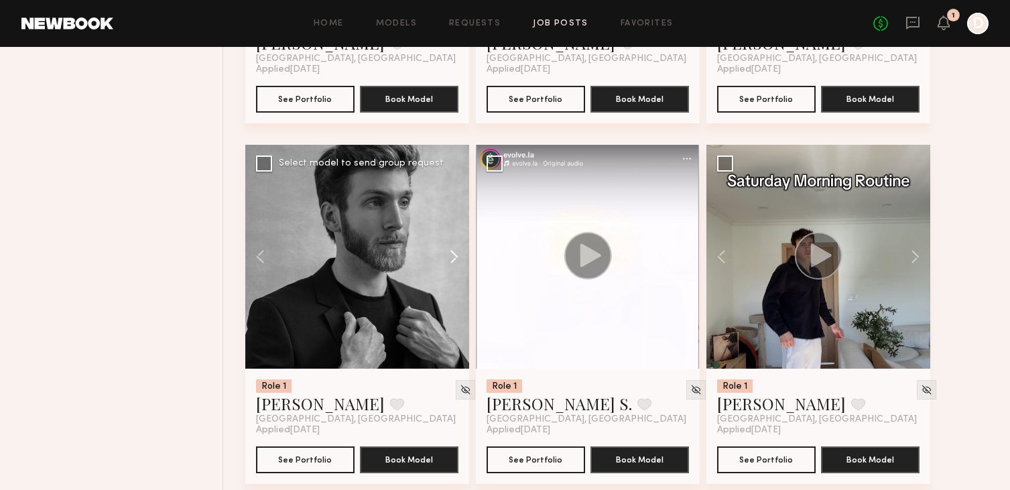
click at [452, 256] on button at bounding box center [447, 257] width 43 height 224
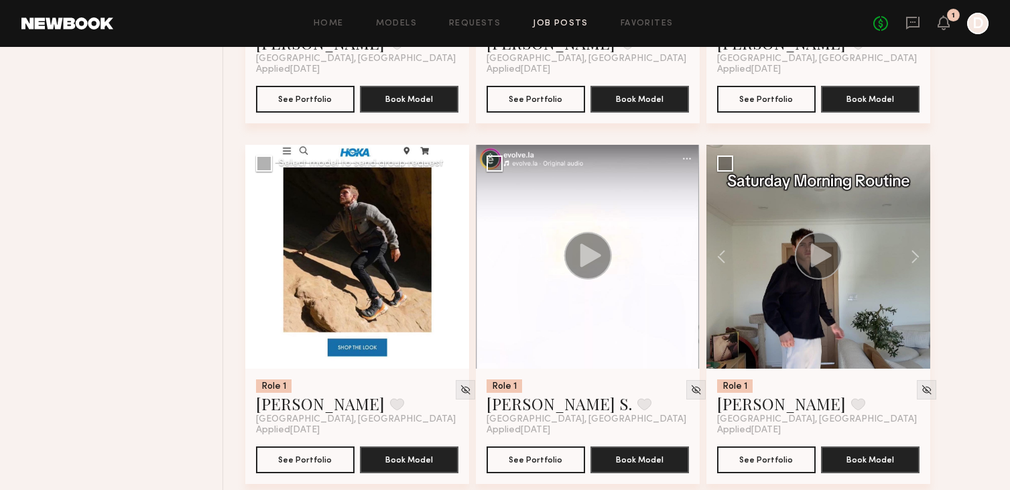
click at [452, 256] on button at bounding box center [447, 257] width 43 height 224
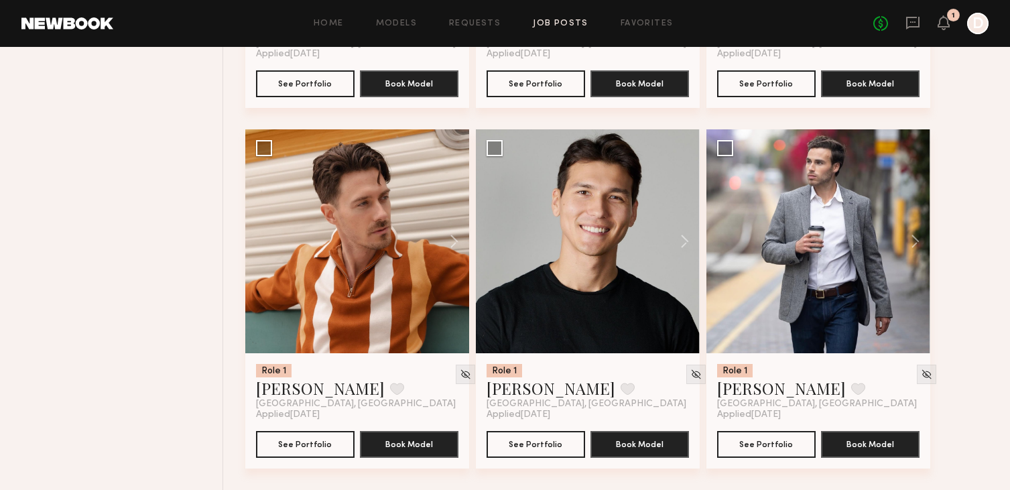
scroll to position [3328, 0]
click at [453, 243] on button at bounding box center [447, 241] width 43 height 224
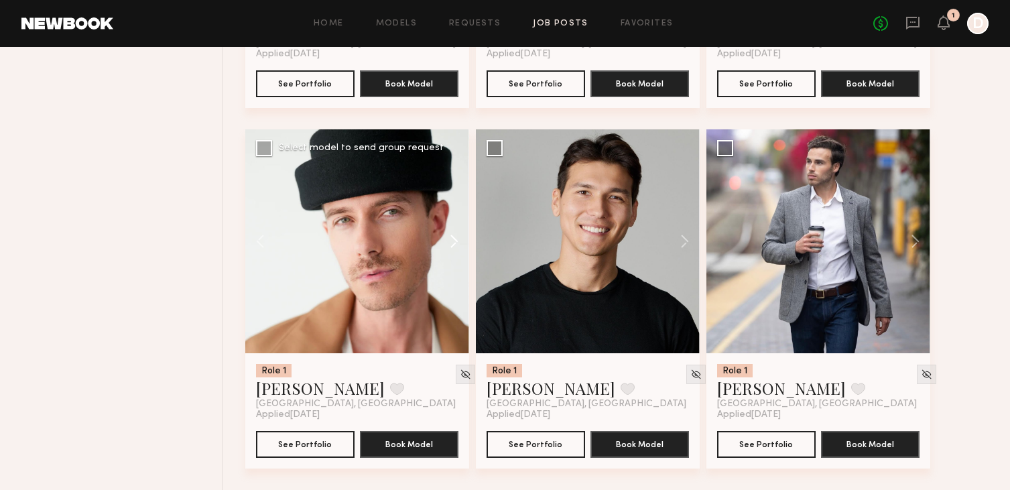
click at [453, 243] on button at bounding box center [447, 241] width 43 height 224
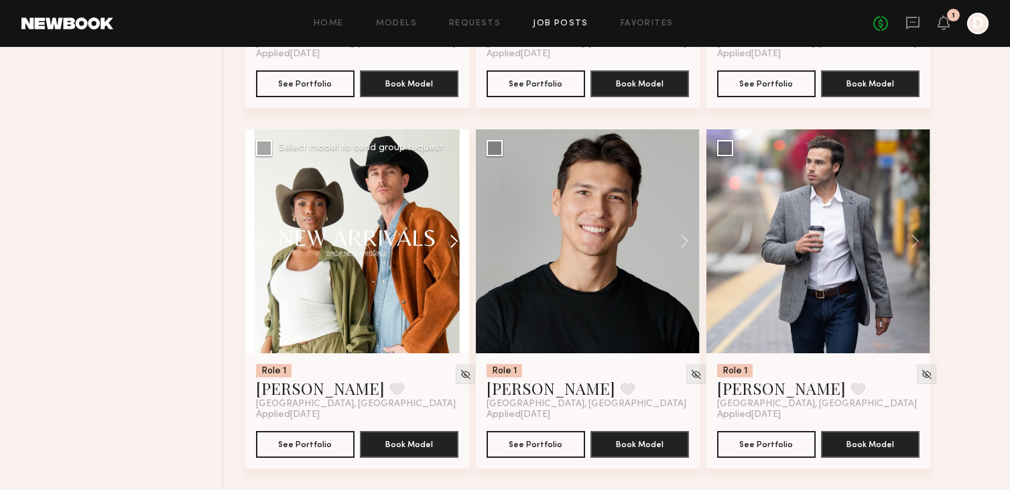
click at [453, 243] on button at bounding box center [447, 241] width 43 height 224
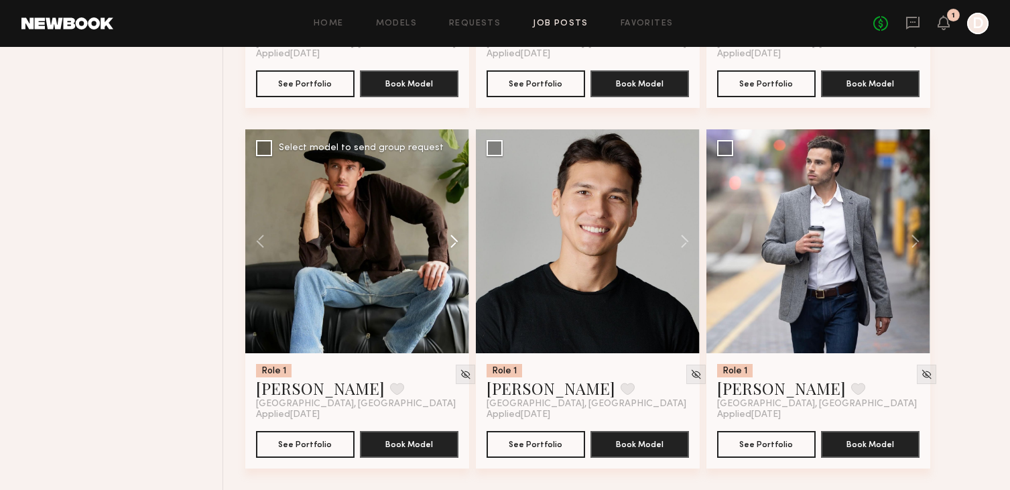
click at [453, 243] on button at bounding box center [447, 241] width 43 height 224
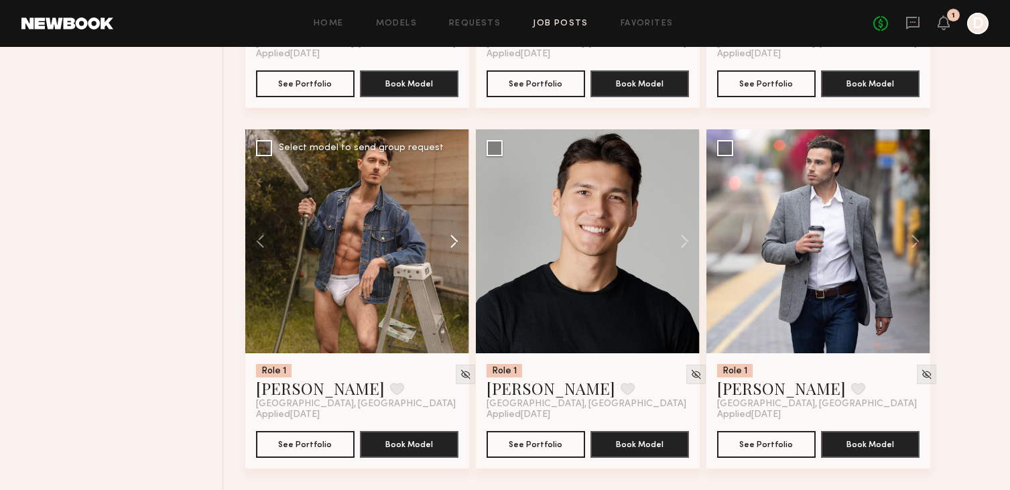
click at [453, 243] on button at bounding box center [447, 241] width 43 height 224
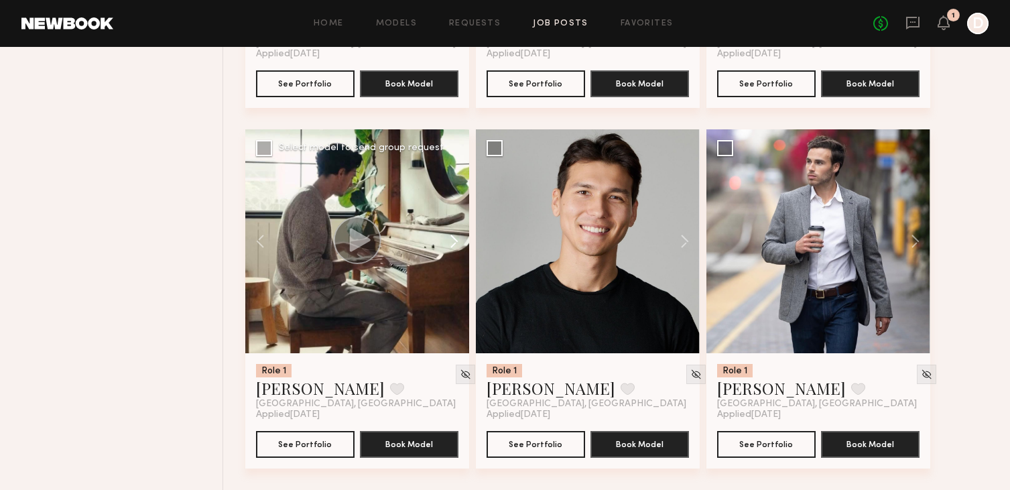
click at [453, 243] on button at bounding box center [447, 241] width 43 height 224
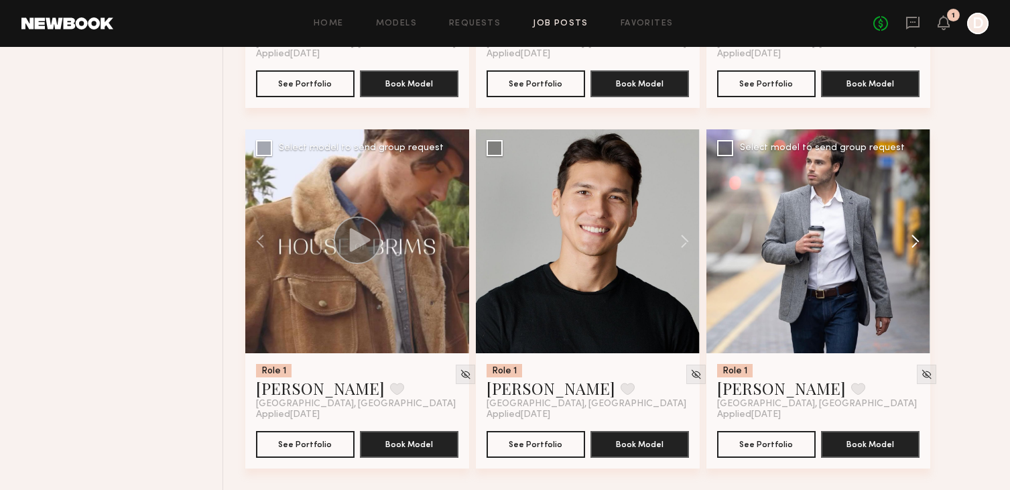
click at [914, 246] on button at bounding box center [908, 241] width 43 height 224
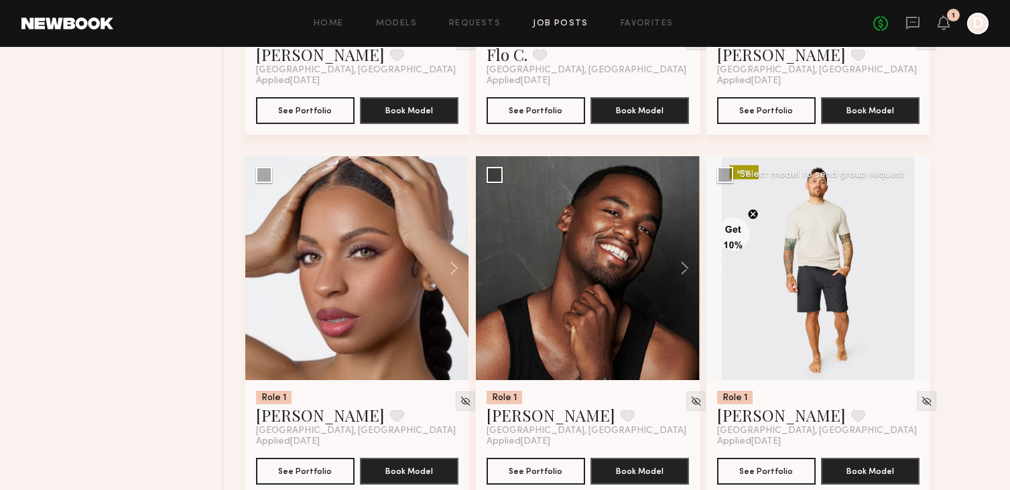
scroll to position [2221, 0]
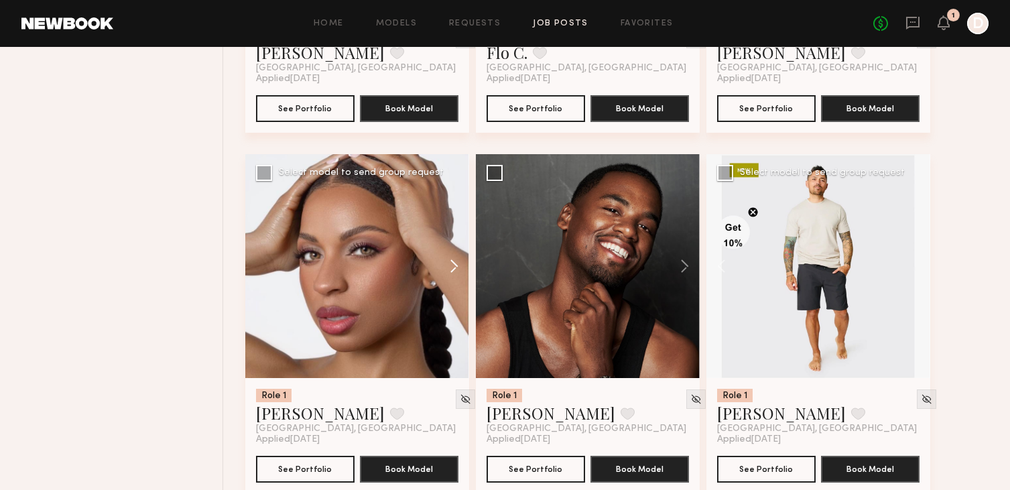
click at [453, 269] on button at bounding box center [447, 266] width 43 height 224
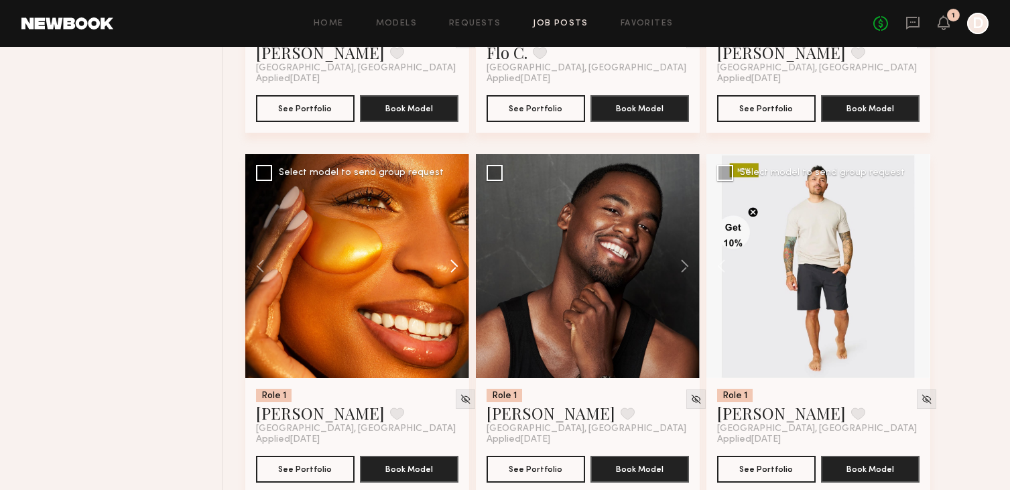
click at [453, 269] on button at bounding box center [447, 266] width 43 height 224
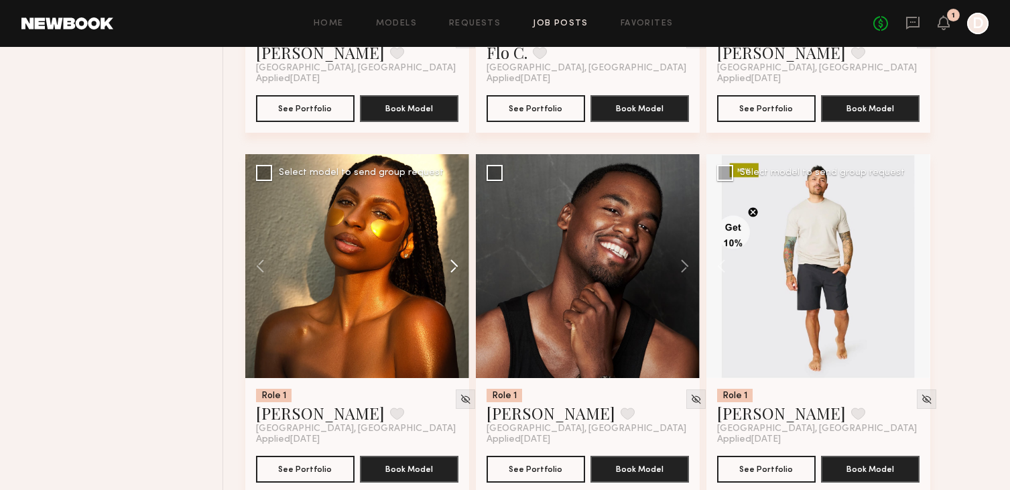
click at [453, 269] on button at bounding box center [447, 266] width 43 height 224
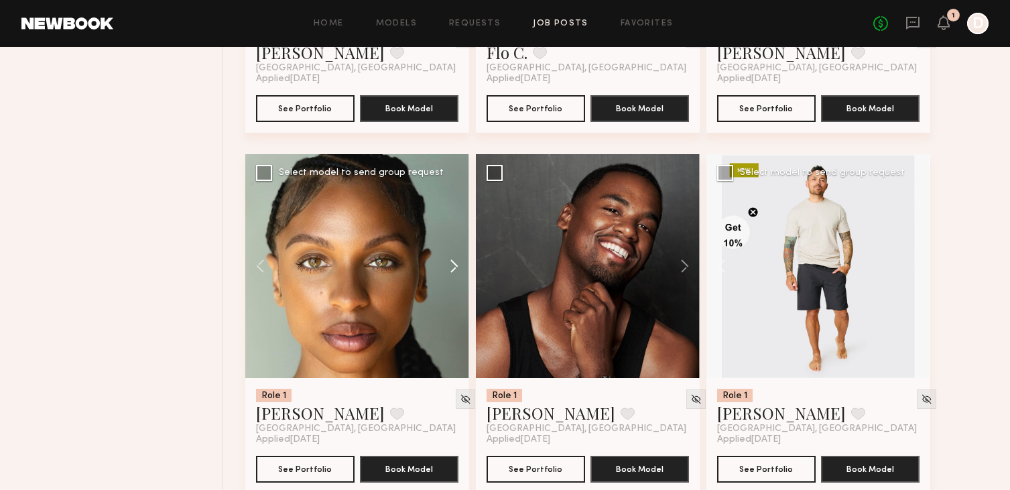
click at [453, 269] on button at bounding box center [447, 266] width 43 height 224
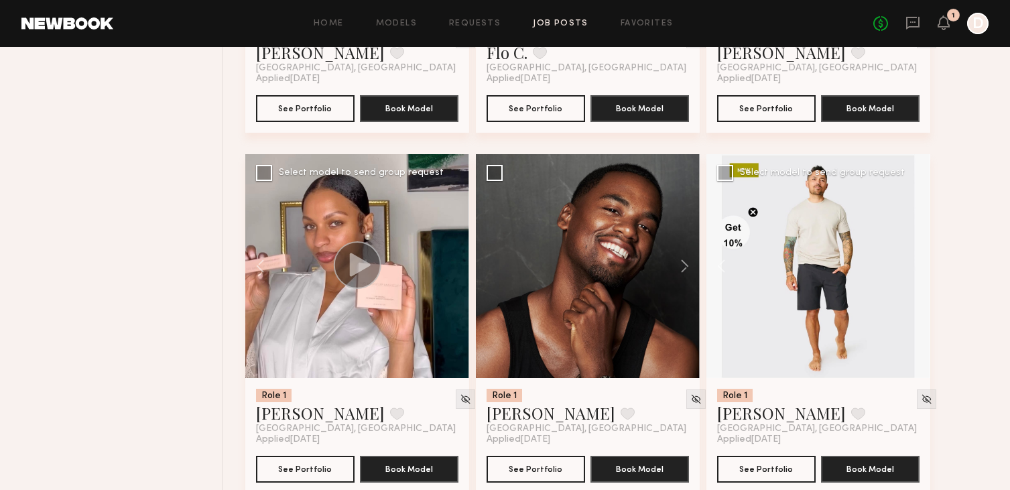
click at [453, 269] on div at bounding box center [357, 266] width 224 height 224
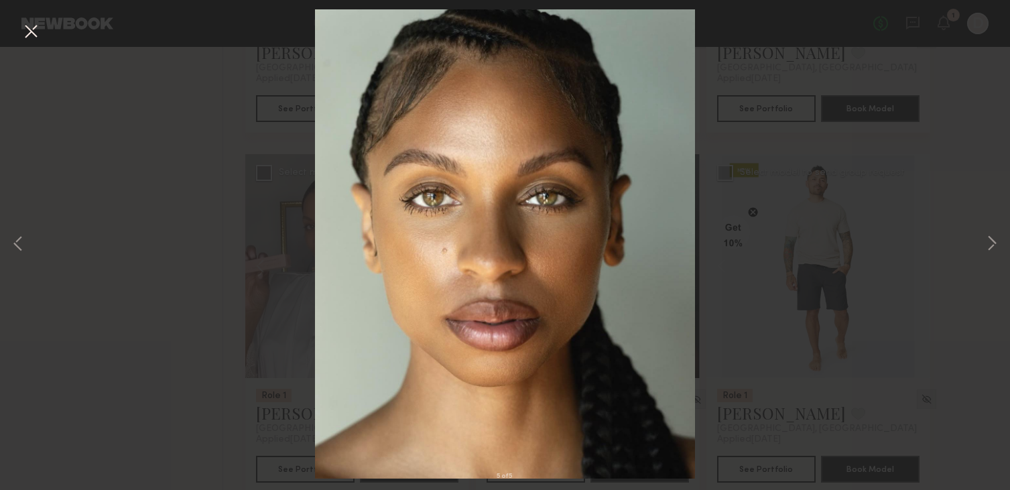
click at [213, 264] on div "5 of 5" at bounding box center [505, 245] width 1010 height 490
click at [33, 36] on button at bounding box center [30, 32] width 21 height 24
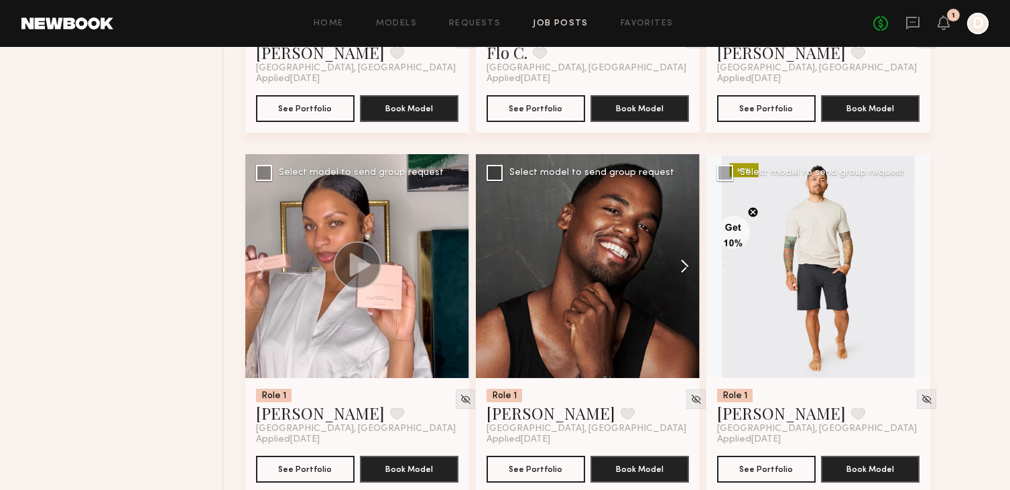
click at [678, 271] on button at bounding box center [677, 266] width 43 height 224
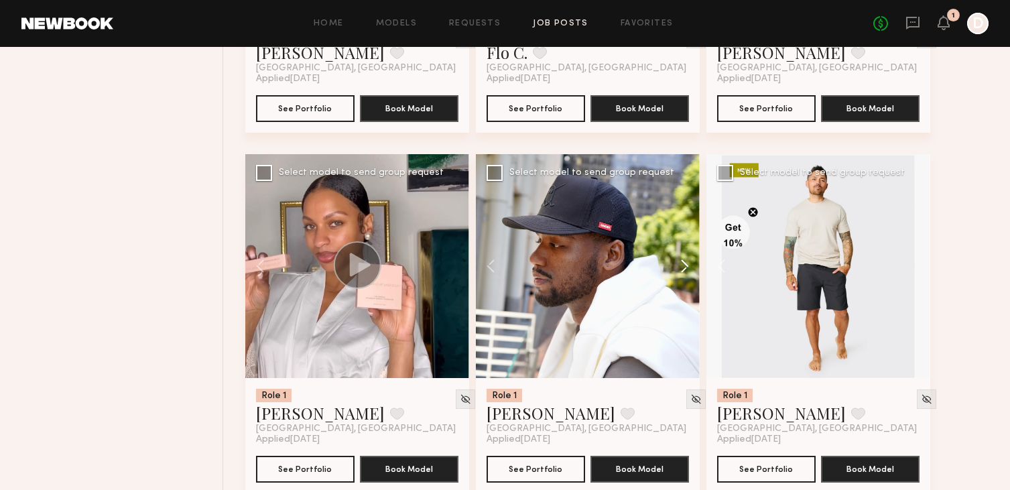
click at [678, 271] on button at bounding box center [677, 266] width 43 height 224
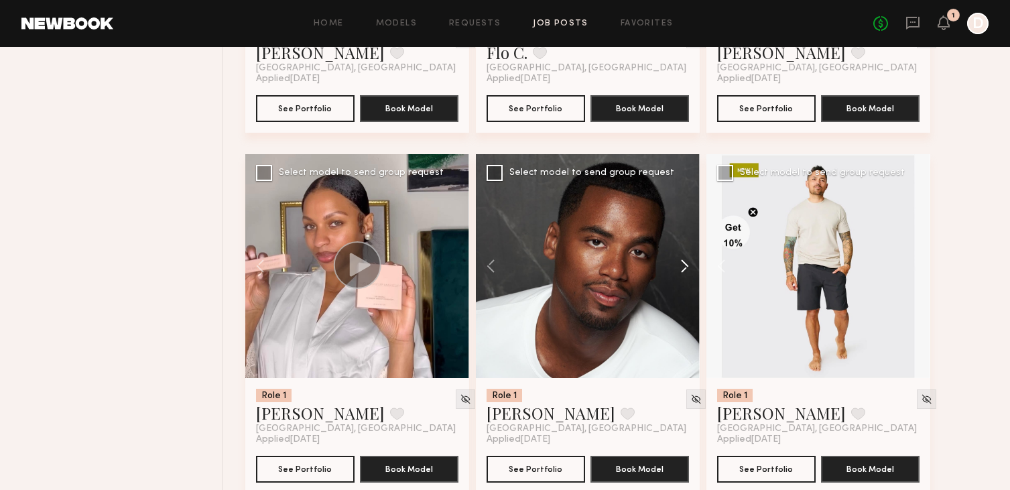
click at [680, 270] on button at bounding box center [677, 266] width 43 height 224
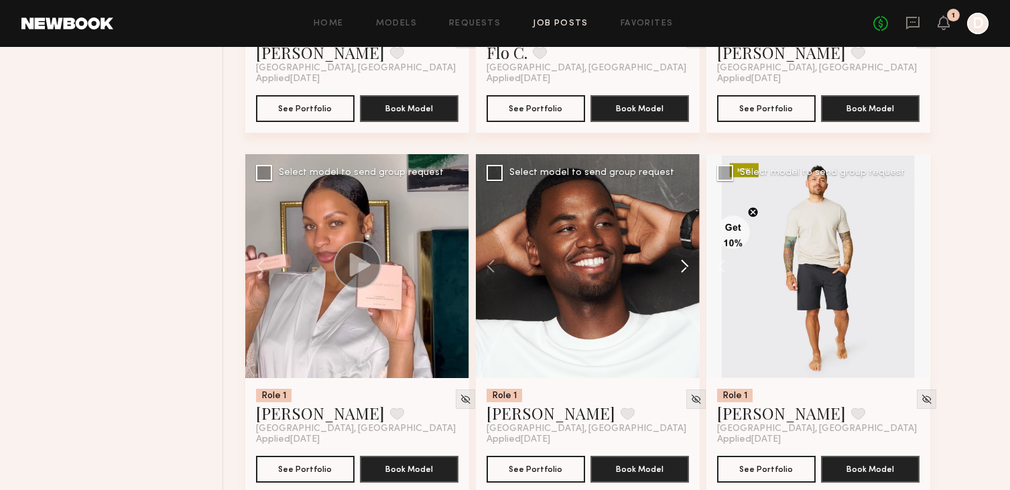
click at [680, 270] on button at bounding box center [677, 266] width 43 height 224
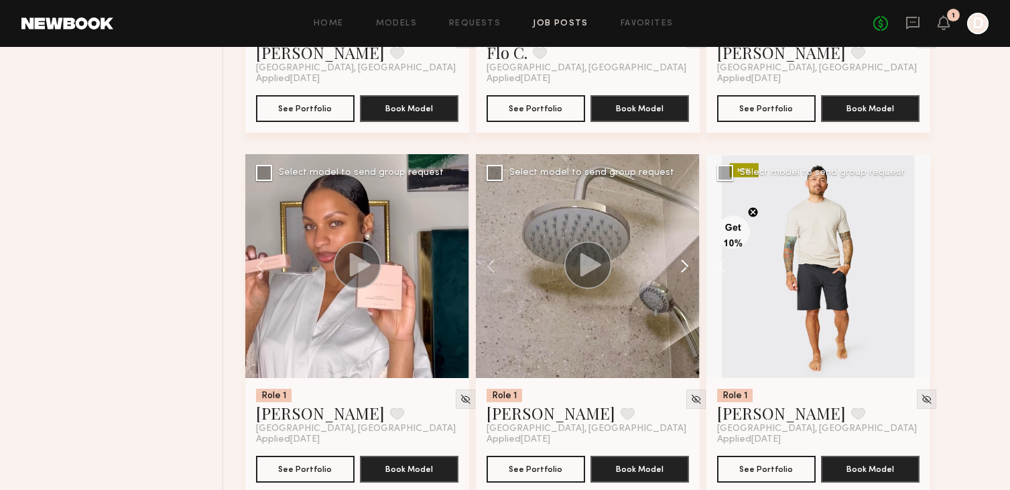
click at [680, 270] on button at bounding box center [677, 266] width 43 height 224
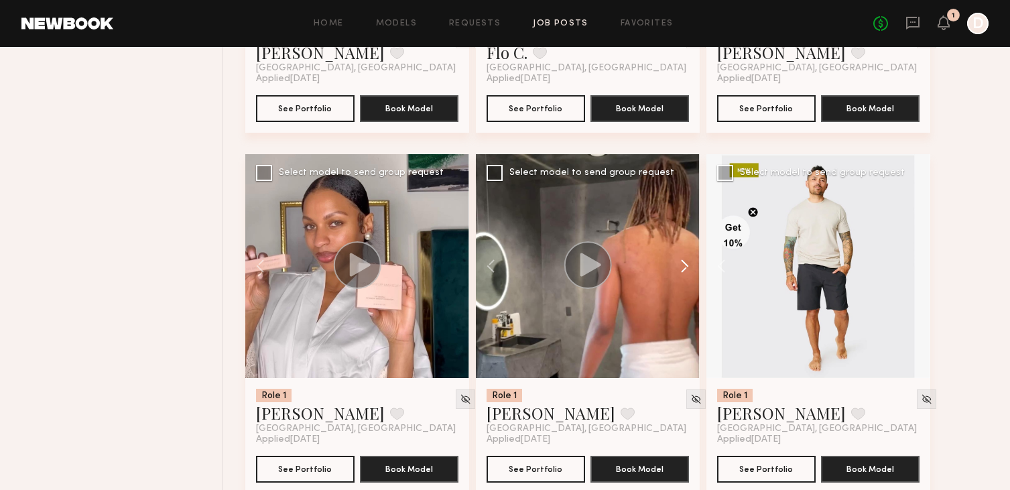
click at [680, 270] on button at bounding box center [677, 266] width 43 height 224
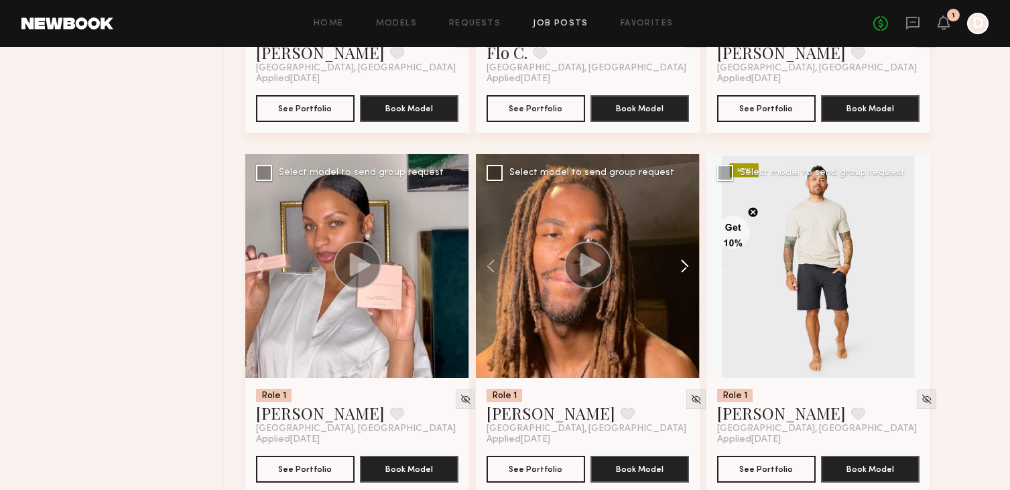
click at [680, 270] on button at bounding box center [677, 266] width 43 height 224
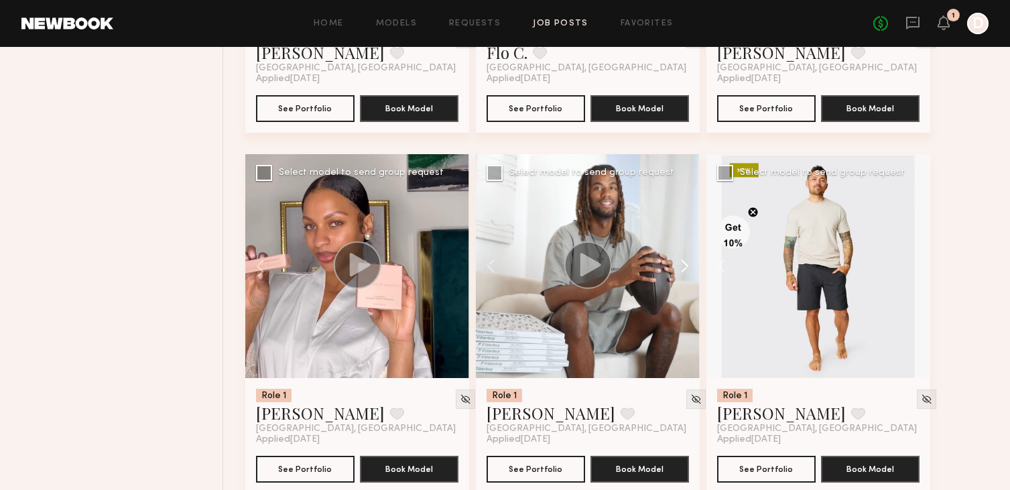
click at [680, 270] on button at bounding box center [677, 266] width 43 height 224
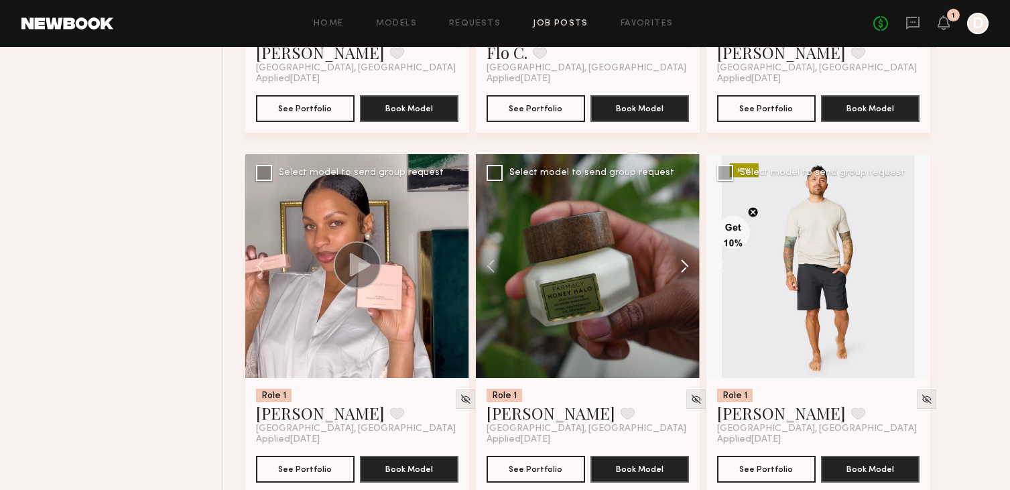
click at [680, 270] on button at bounding box center [677, 266] width 43 height 224
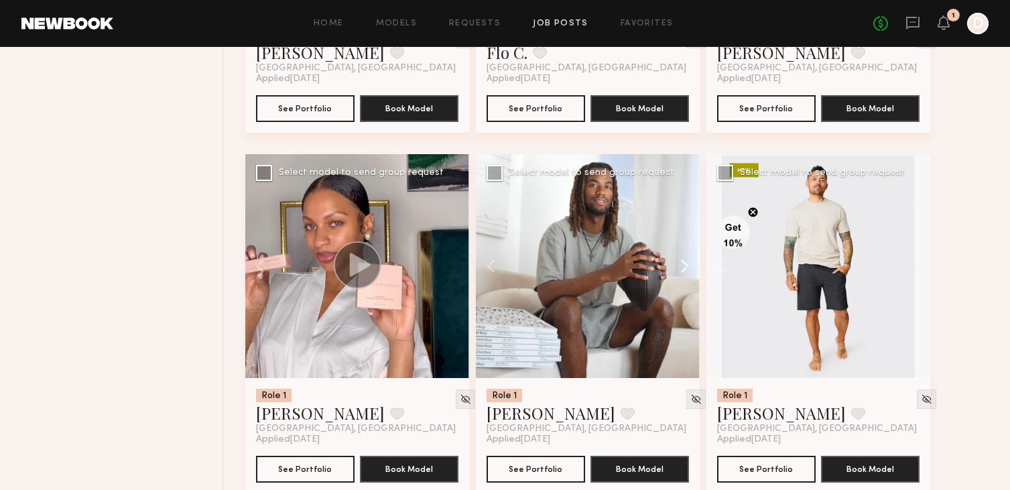
click at [680, 270] on button at bounding box center [677, 266] width 43 height 224
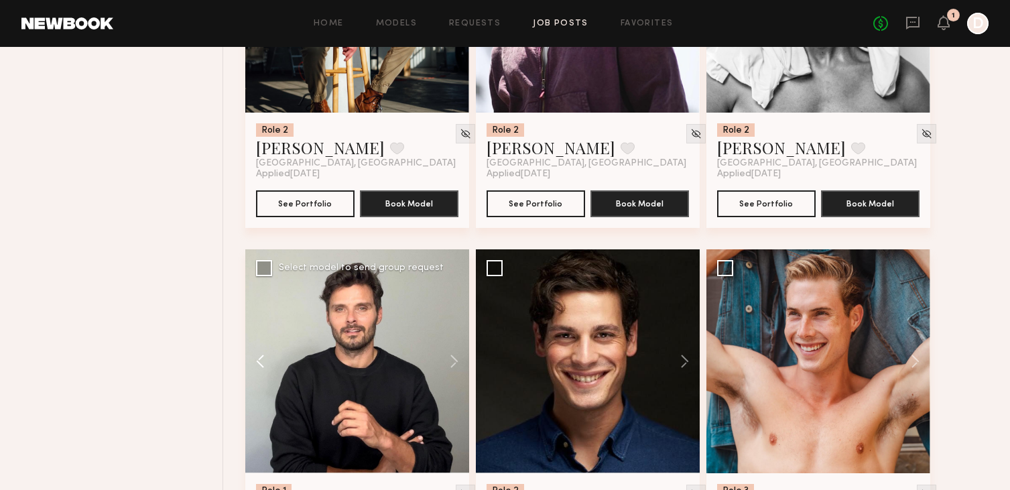
scroll to position [1102, 0]
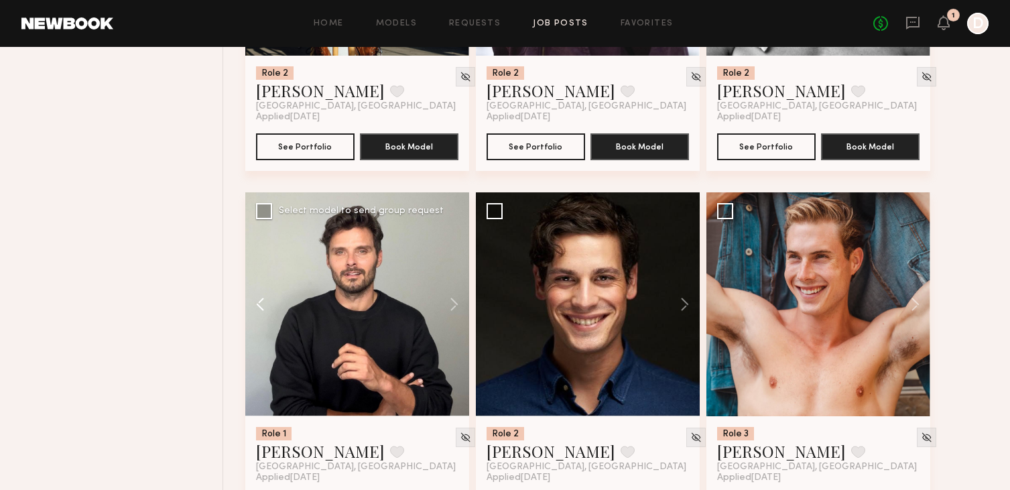
click at [263, 309] on button at bounding box center [266, 304] width 43 height 224
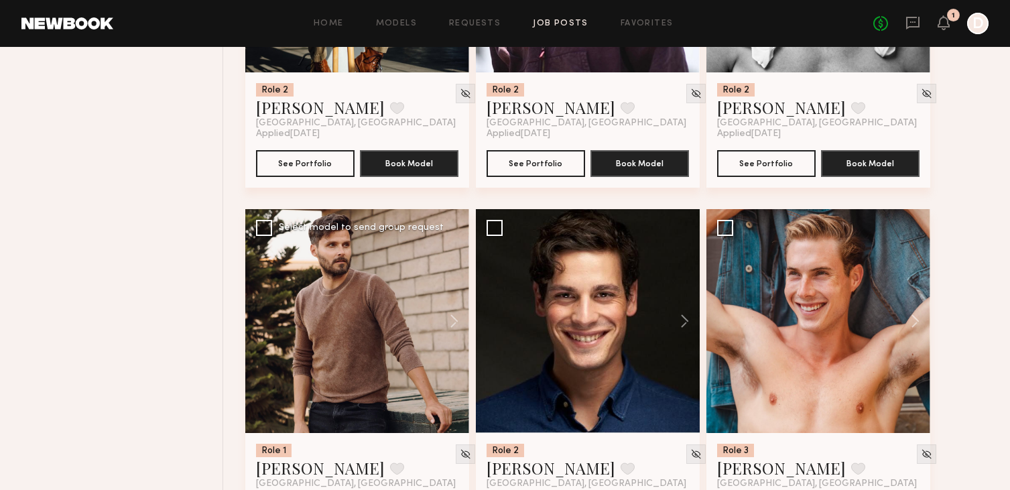
scroll to position [1081, 0]
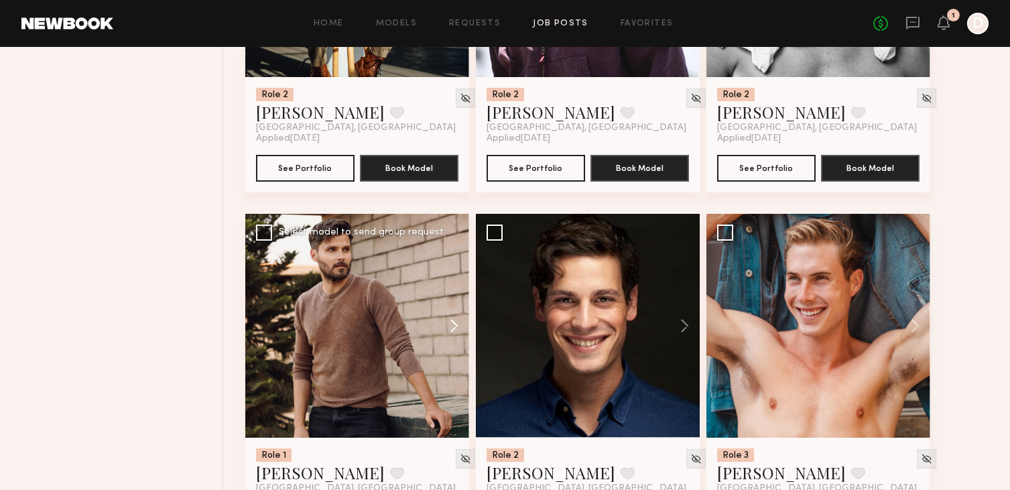
click at [458, 326] on button at bounding box center [447, 326] width 43 height 224
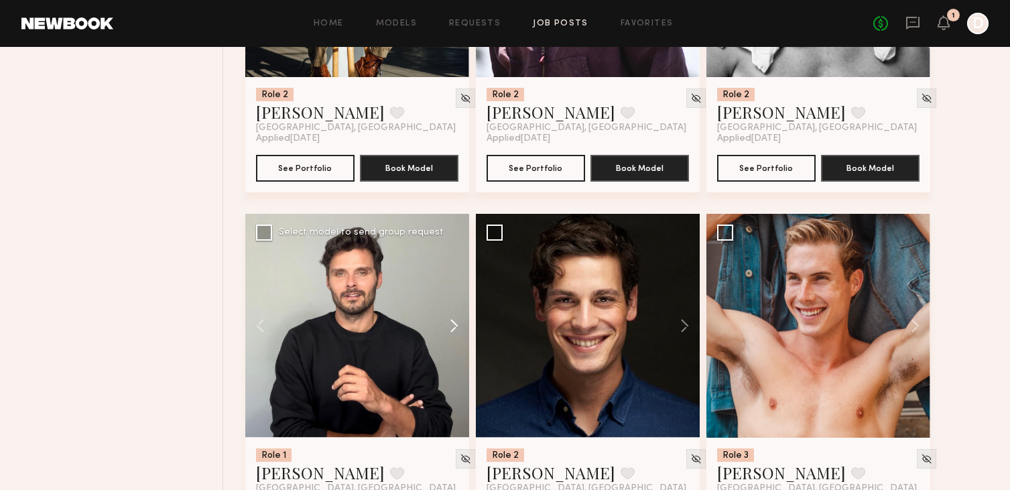
click at [458, 326] on button at bounding box center [447, 326] width 43 height 224
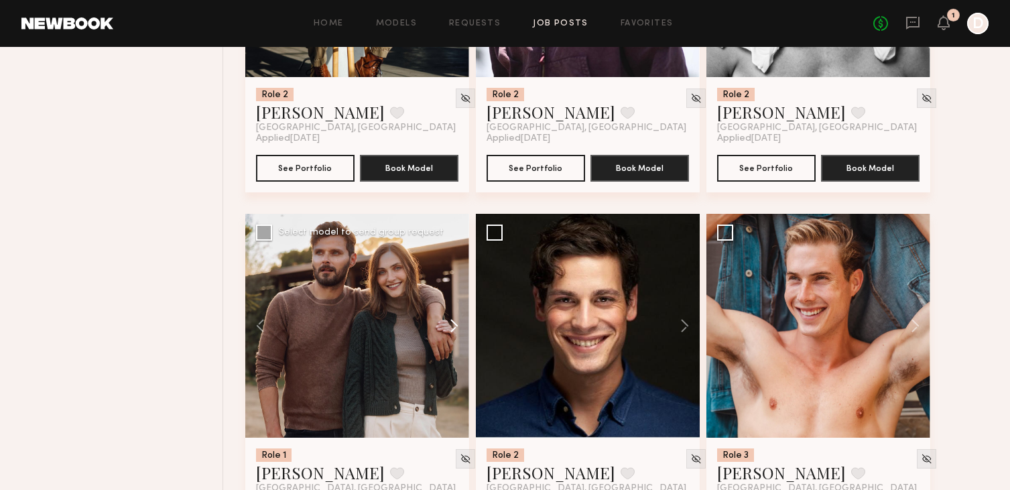
click at [461, 325] on button at bounding box center [447, 326] width 43 height 224
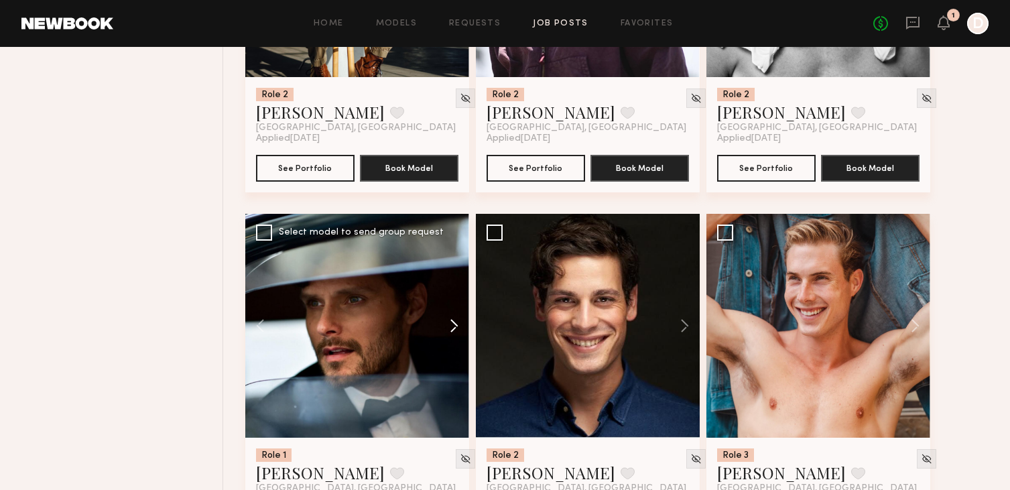
click at [458, 326] on button at bounding box center [447, 326] width 43 height 224
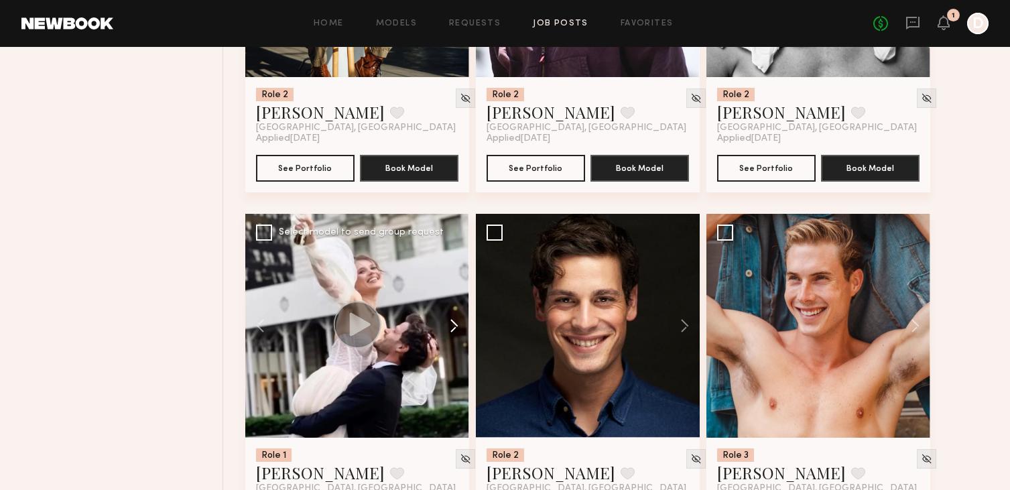
click at [458, 326] on button at bounding box center [447, 326] width 43 height 224
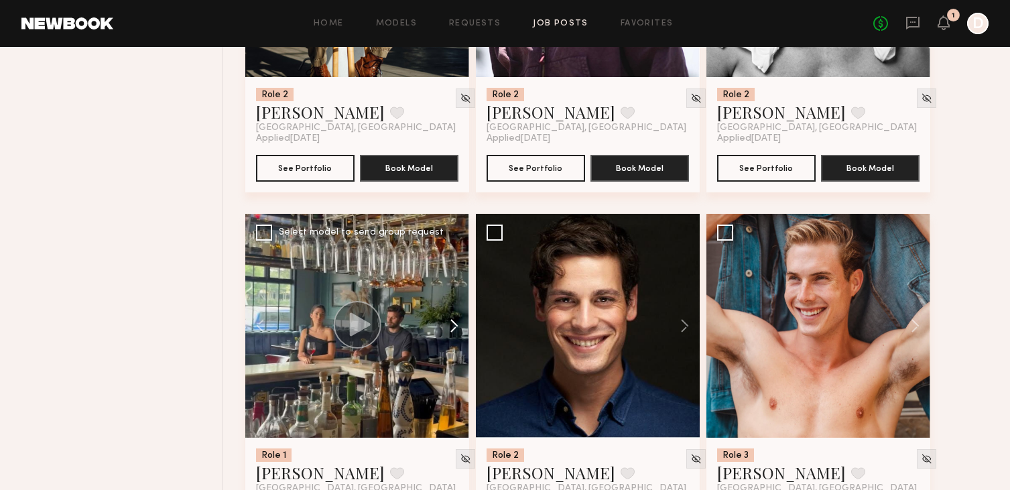
click at [457, 326] on button at bounding box center [447, 326] width 43 height 224
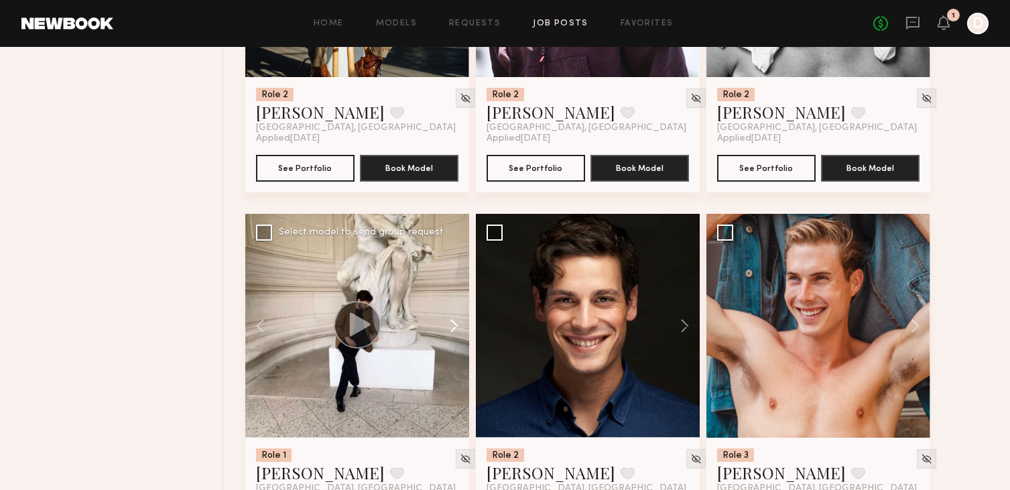
click at [454, 328] on button at bounding box center [447, 326] width 43 height 224
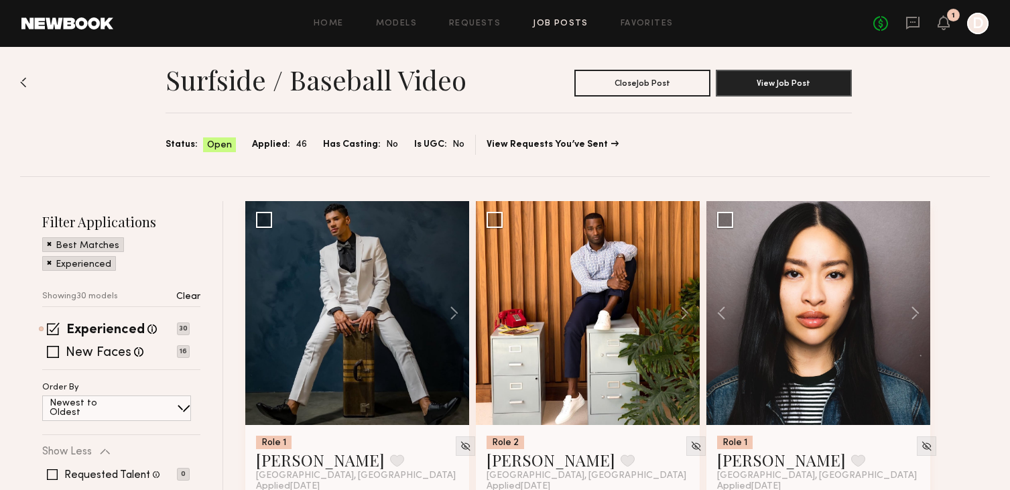
scroll to position [11, 0]
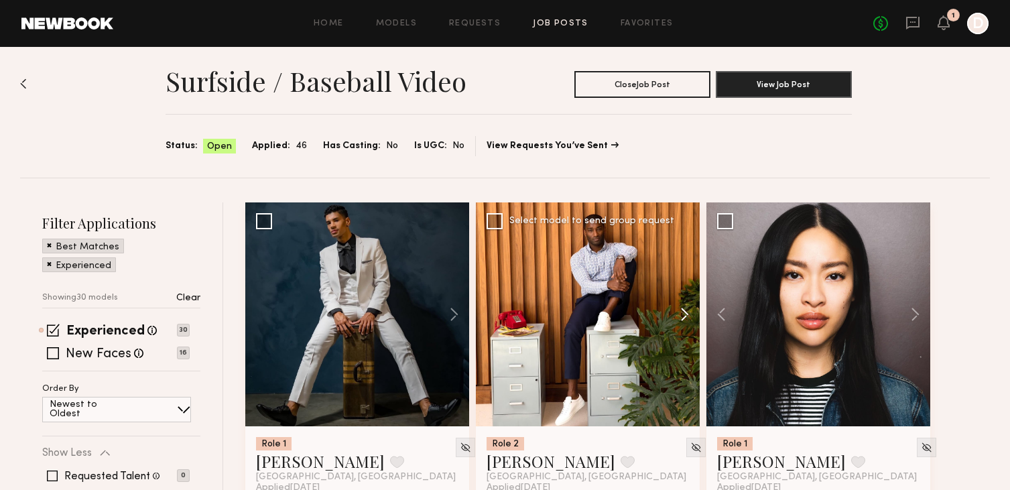
click at [685, 310] on button at bounding box center [677, 314] width 43 height 224
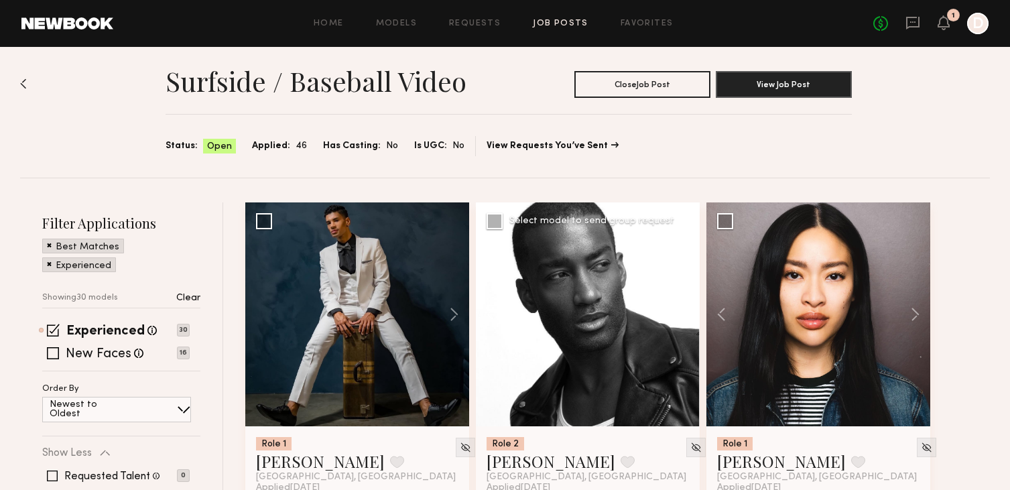
click at [685, 310] on button at bounding box center [677, 314] width 43 height 224
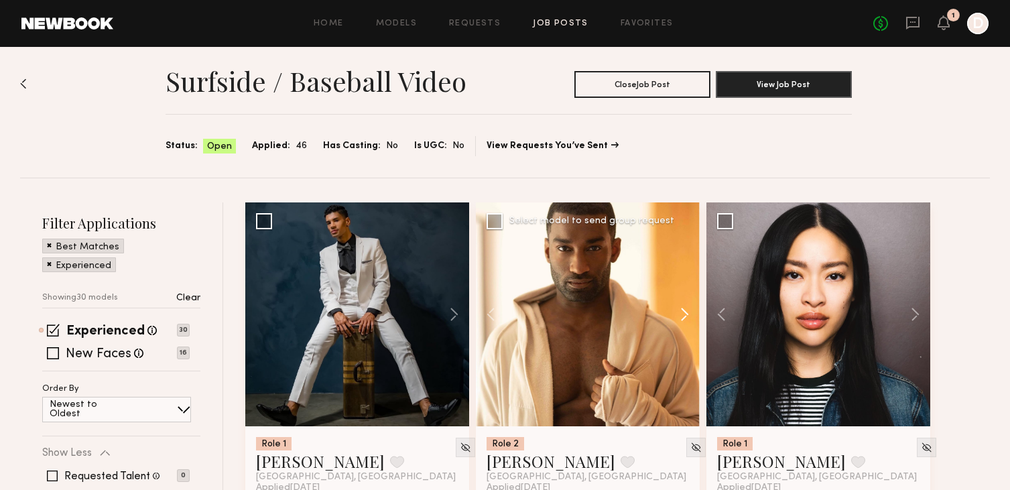
click at [685, 310] on button at bounding box center [677, 314] width 43 height 224
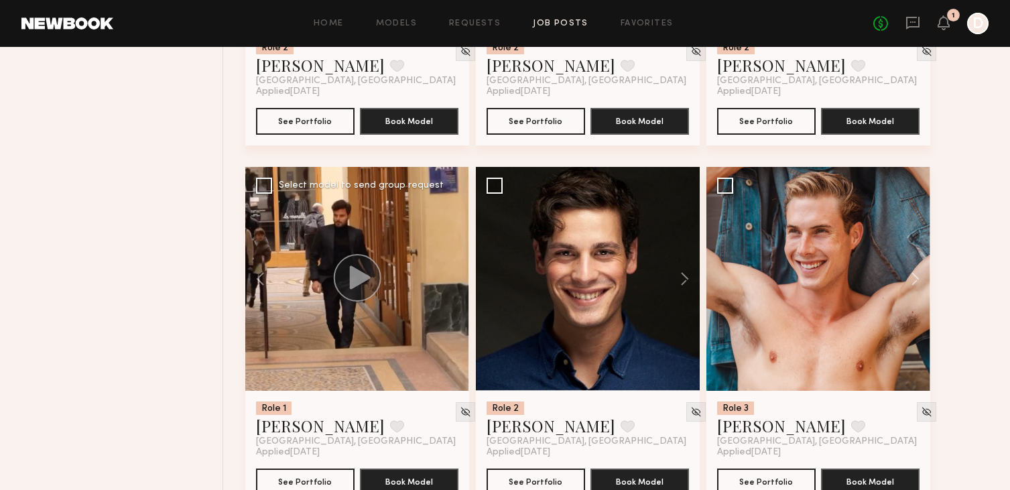
scroll to position [1133, 0]
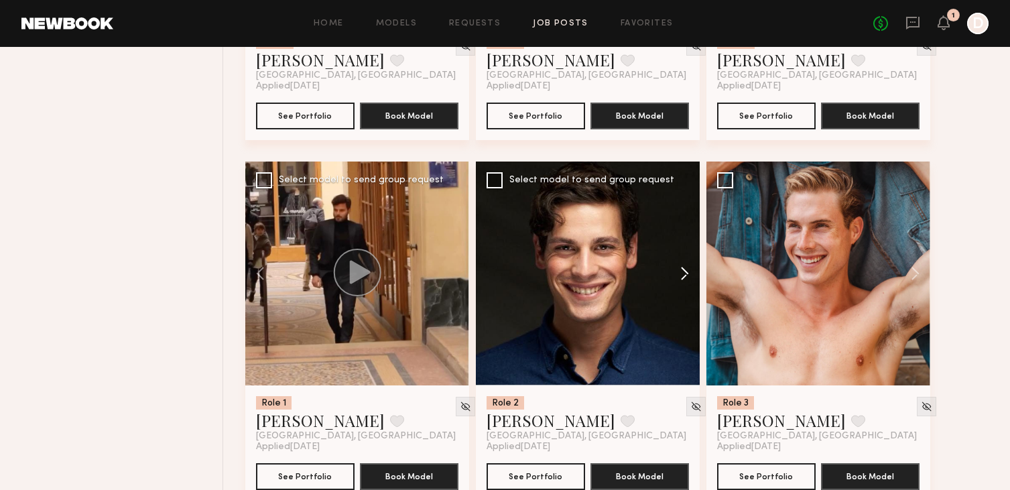
click at [688, 270] on button at bounding box center [677, 273] width 43 height 224
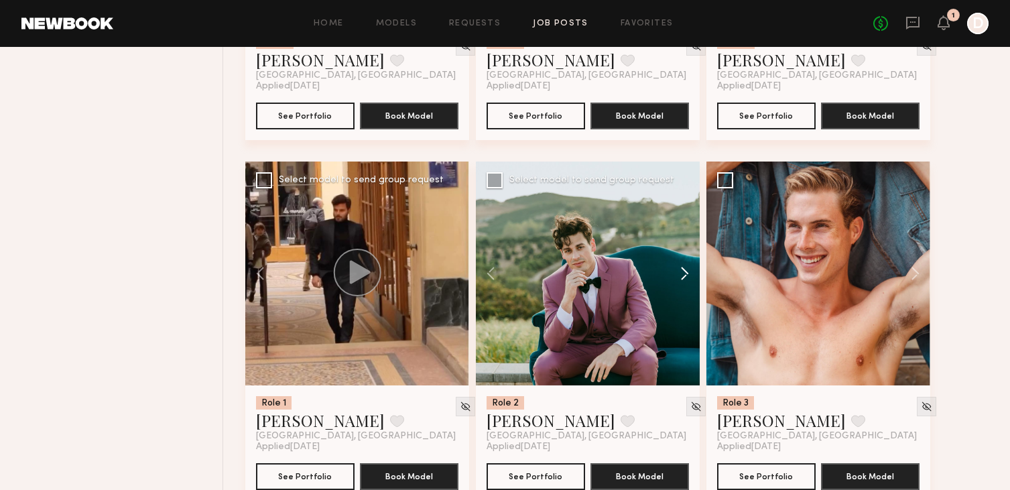
click at [687, 271] on button at bounding box center [677, 273] width 43 height 224
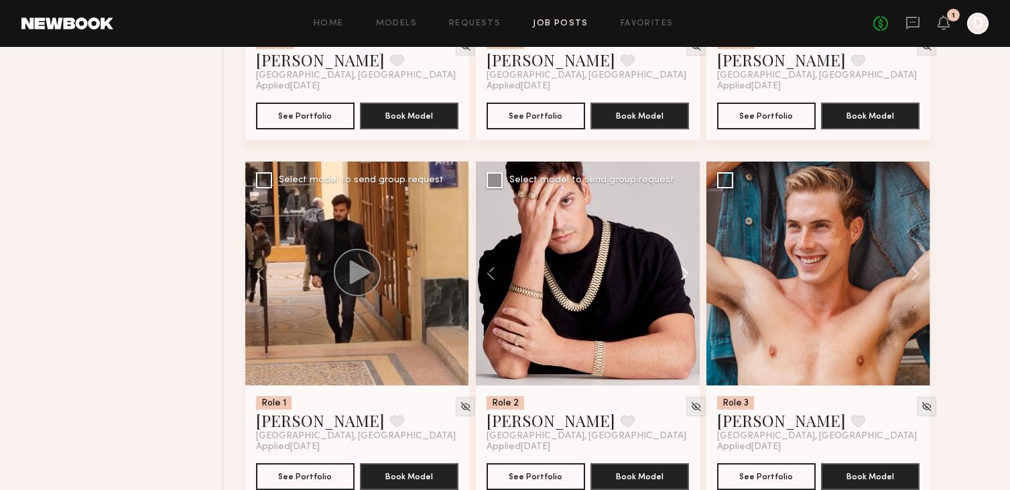
click at [687, 271] on button at bounding box center [677, 273] width 43 height 224
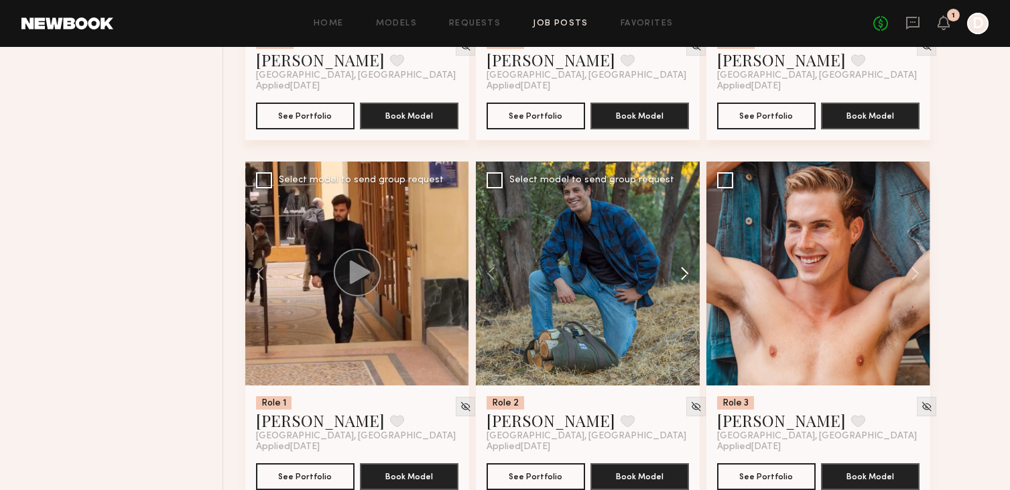
click at [687, 271] on button at bounding box center [677, 273] width 43 height 224
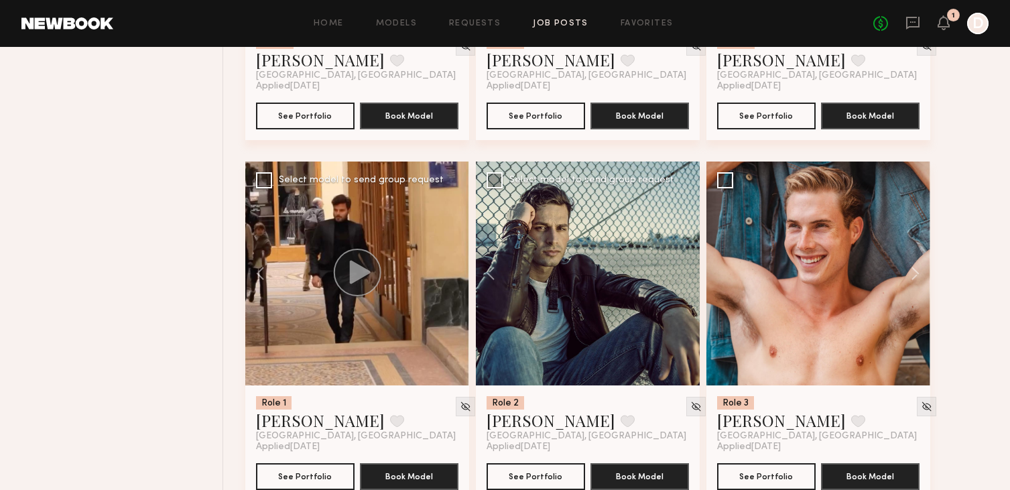
click at [687, 271] on div at bounding box center [588, 273] width 224 height 224
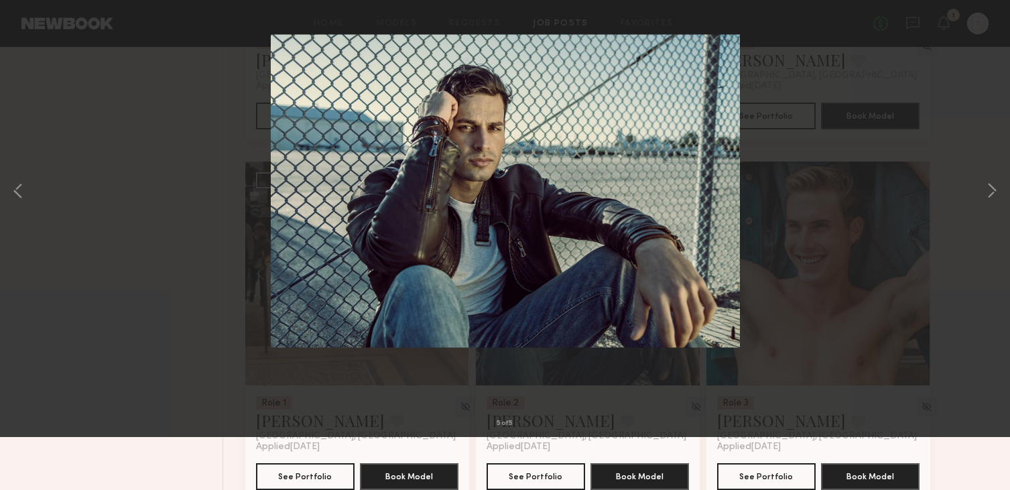
click at [32, 36] on button at bounding box center [30, 32] width 21 height 24
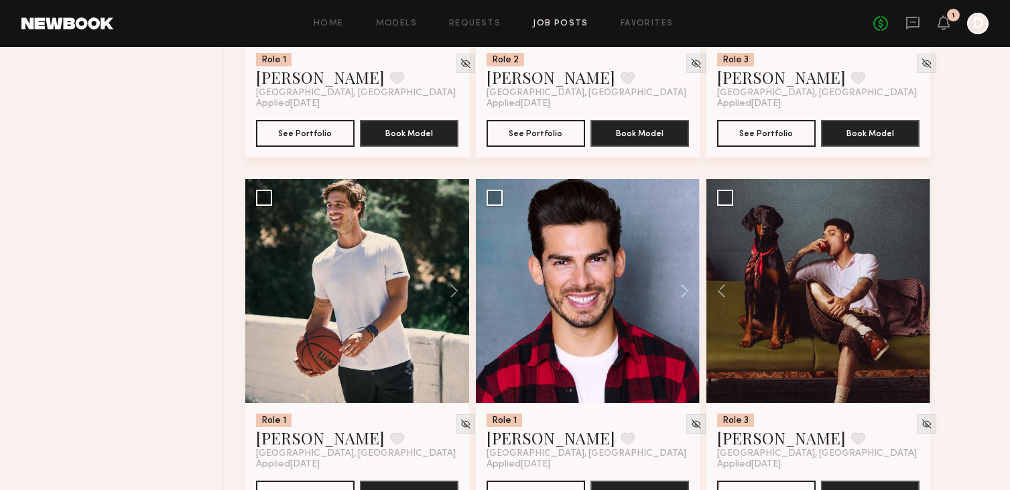
scroll to position [1483, 0]
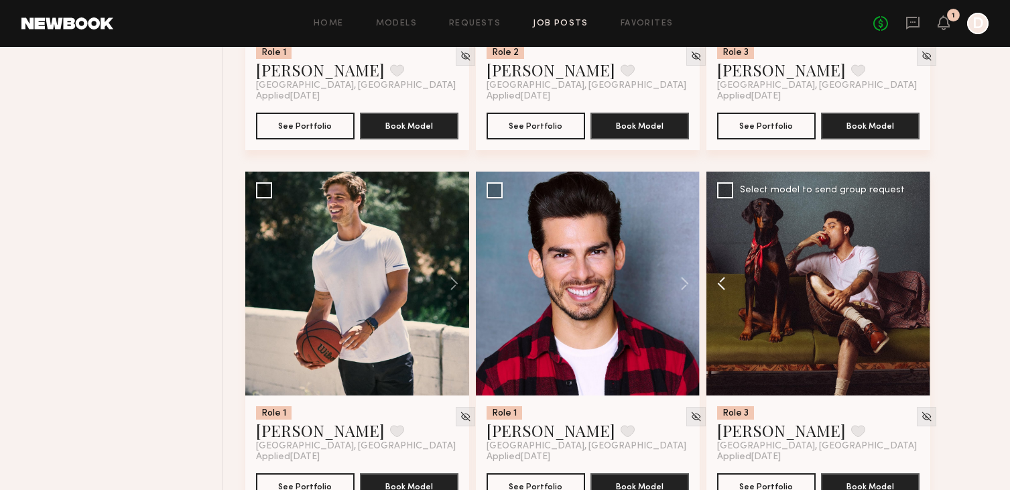
click at [720, 291] on button at bounding box center [727, 283] width 43 height 224
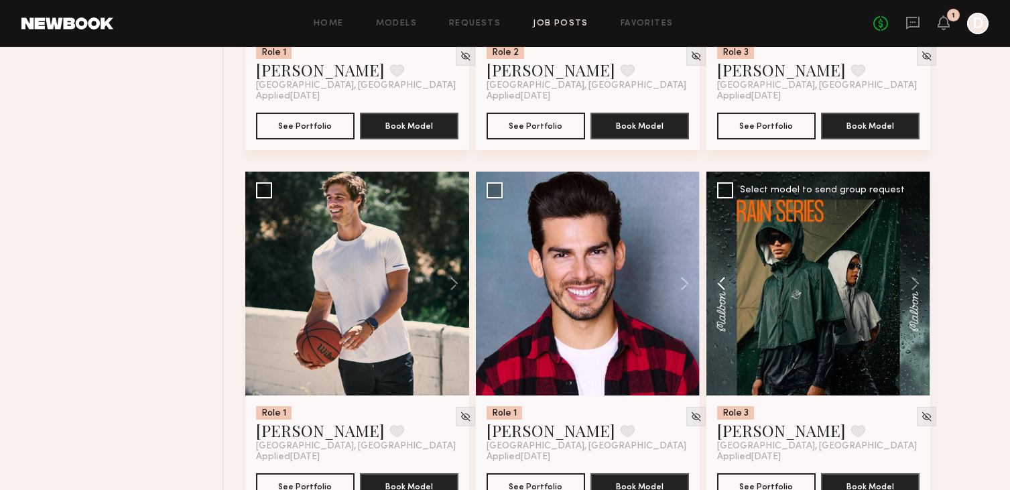
click at [720, 291] on button at bounding box center [727, 283] width 43 height 224
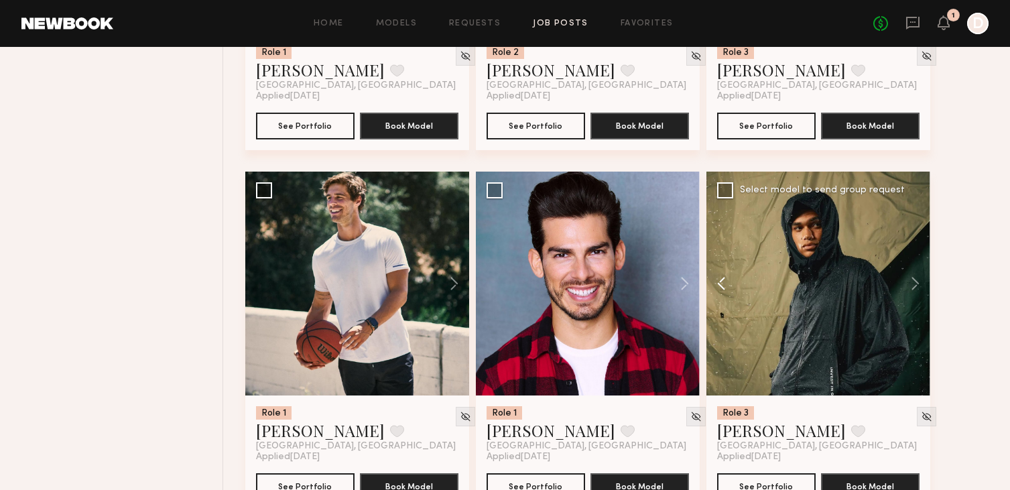
click at [720, 291] on button at bounding box center [727, 283] width 43 height 224
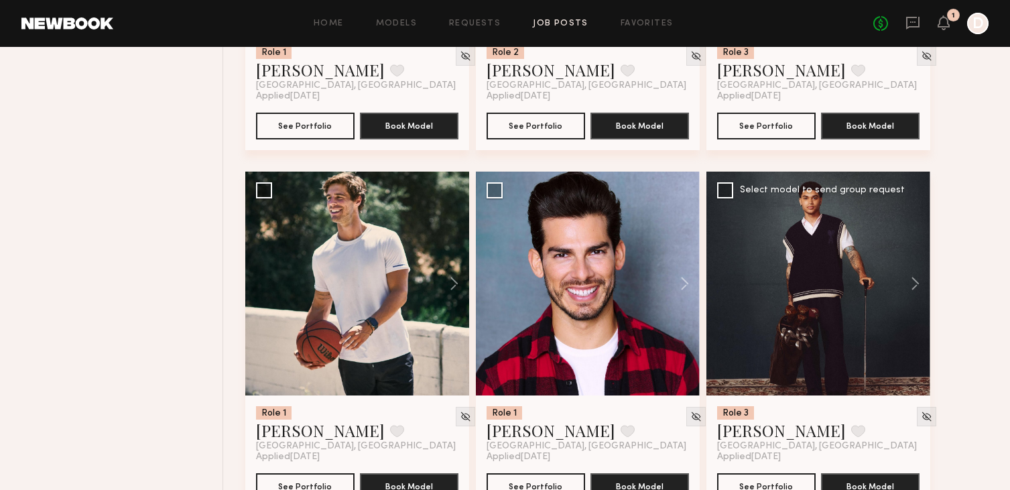
click at [782, 350] on div at bounding box center [818, 283] width 224 height 224
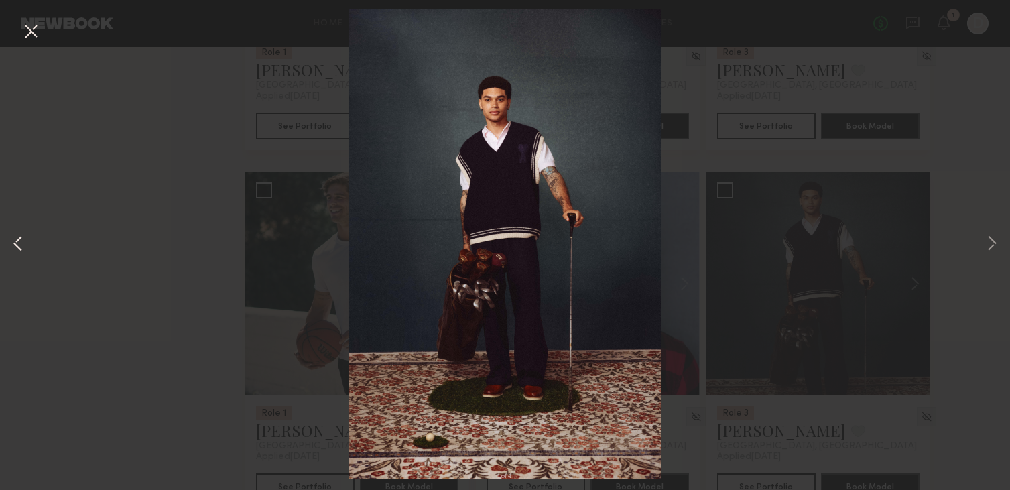
click at [25, 248] on button at bounding box center [18, 245] width 16 height 392
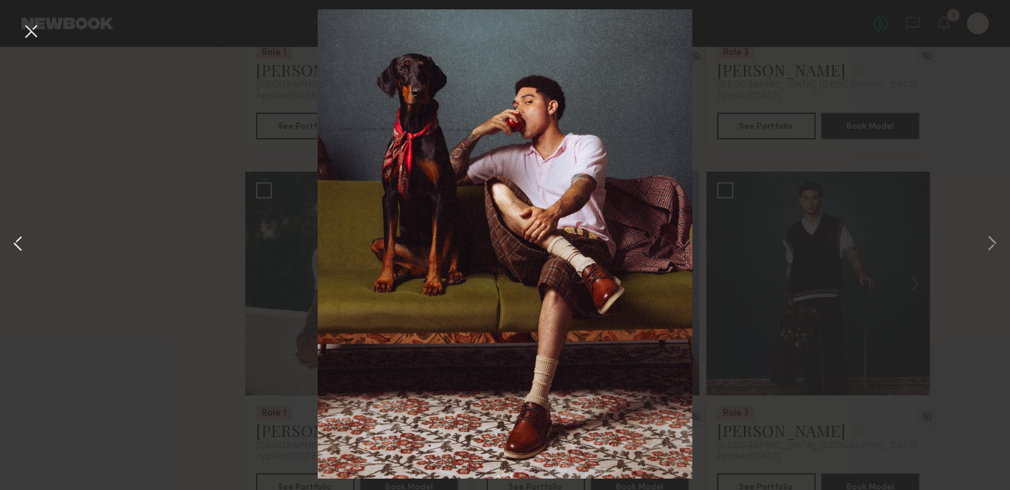
click at [25, 248] on button at bounding box center [18, 245] width 16 height 392
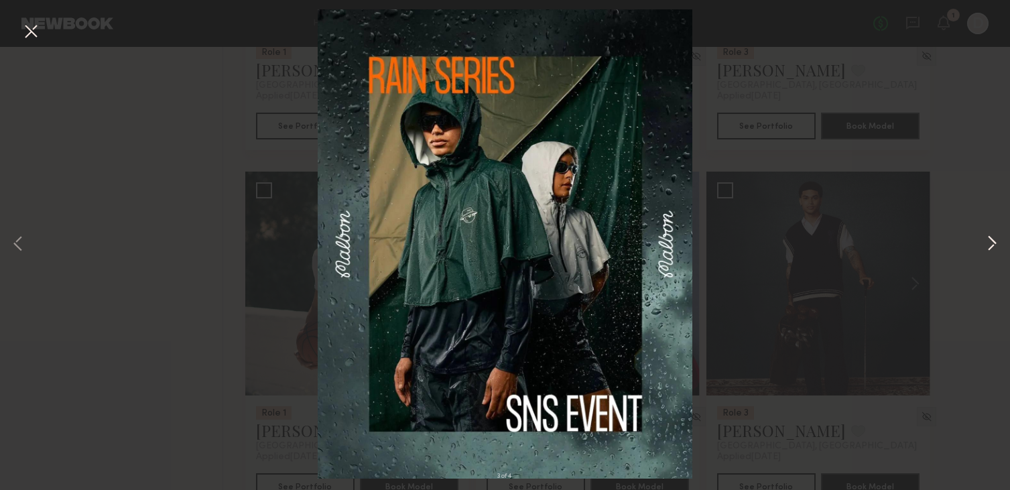
click at [999, 236] on div "3 of 4" at bounding box center [505, 245] width 1010 height 490
click at [999, 236] on button at bounding box center [991, 245] width 16 height 392
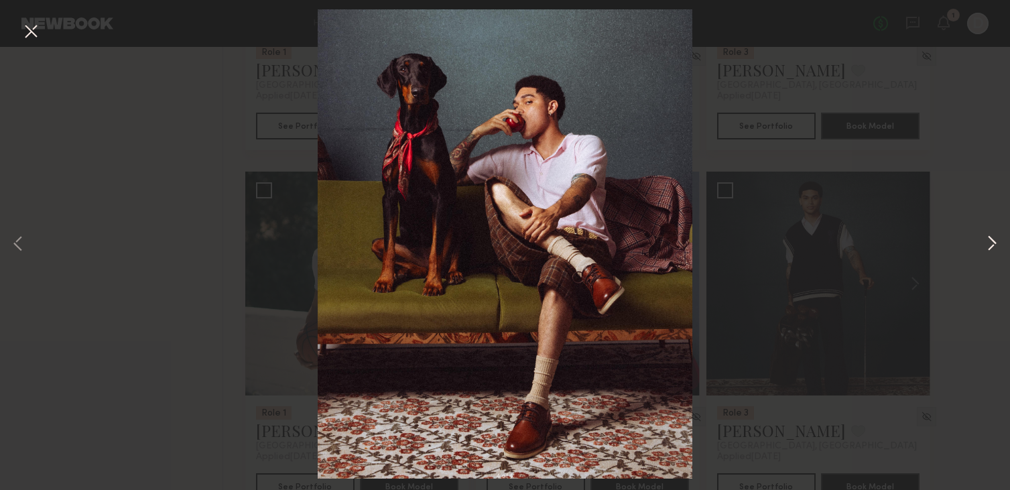
click at [999, 236] on button at bounding box center [991, 245] width 16 height 392
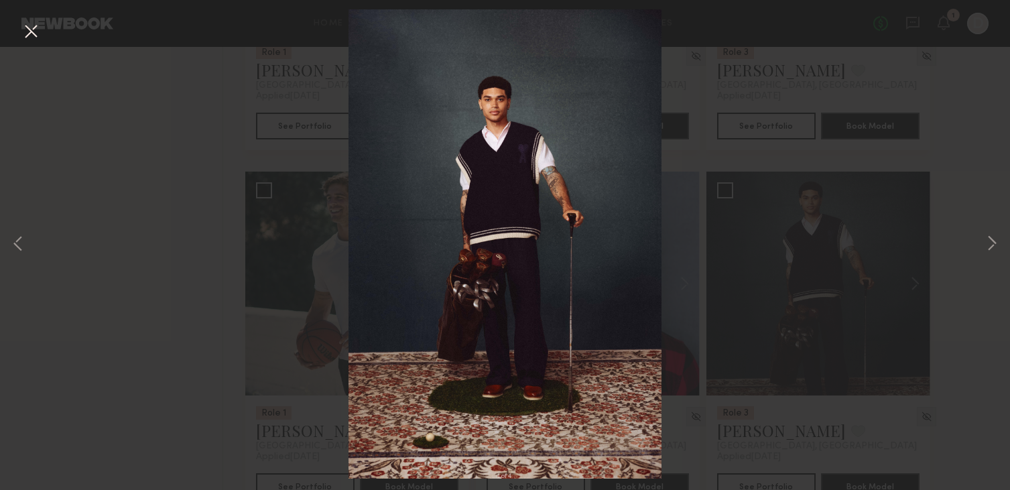
click at [195, 240] on div "1 of 4" at bounding box center [505, 245] width 1010 height 490
click at [973, 153] on div "1 of 4" at bounding box center [505, 245] width 1010 height 490
